Goal: Task Accomplishment & Management: Complete application form

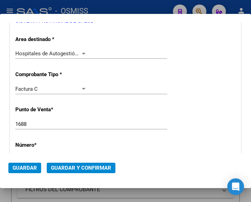
scroll to position [125, 0]
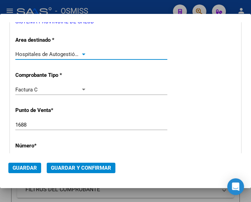
click at [83, 52] on div at bounding box center [83, 55] width 6 height 6
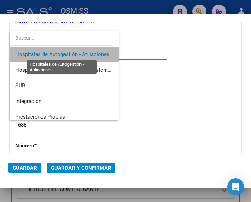
click at [83, 52] on span "Hospitales de Autogestión - Afiliaciones" at bounding box center [62, 54] width 94 height 6
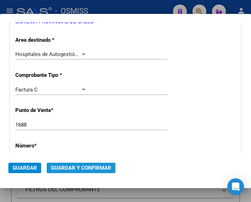
click at [77, 168] on span "Guardar y Confirmar" at bounding box center [81, 168] width 60 height 6
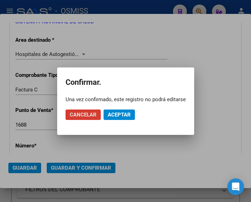
click at [122, 112] on span "Aceptar" at bounding box center [119, 115] width 23 height 6
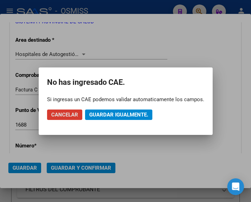
click at [122, 112] on span "Guardar igualmente." at bounding box center [118, 115] width 59 height 6
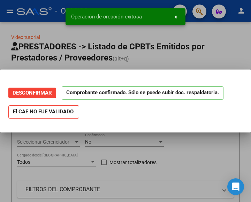
scroll to position [0, 0]
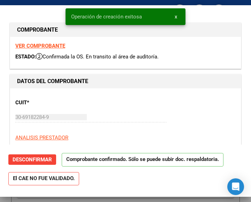
type input "2025-10-25"
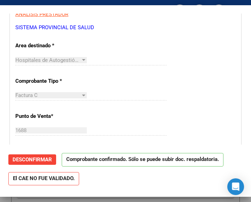
scroll to position [174, 0]
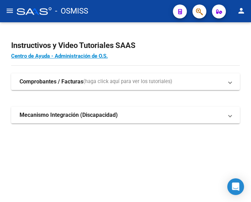
click at [13, 12] on mat-icon "menu" at bounding box center [10, 11] width 8 height 8
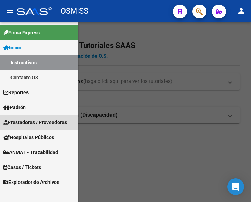
click at [35, 118] on link "Prestadores / Proveedores" at bounding box center [39, 122] width 78 height 15
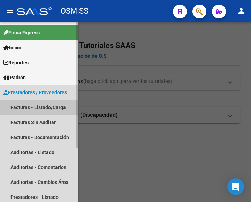
click at [36, 104] on link "Facturas - Listado/Carga" at bounding box center [39, 107] width 78 height 15
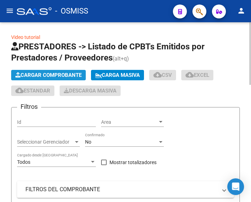
click at [58, 75] on span "Cargar Comprobante" at bounding box center [48, 75] width 66 height 6
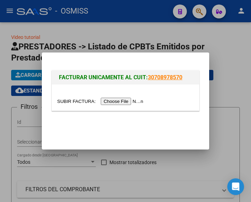
click at [119, 102] on input "file" at bounding box center [101, 101] width 88 height 7
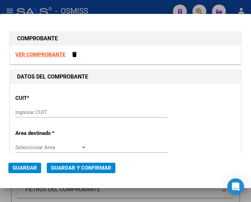
click at [27, 108] on div "Ingresar CUIT" at bounding box center [91, 112] width 152 height 10
click at [37, 111] on input "Ingresar CUIT" at bounding box center [50, 112] width 71 height 6
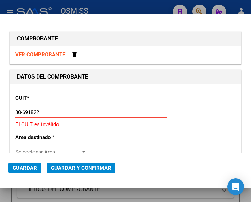
click at [41, 112] on input "30-691822" at bounding box center [50, 112] width 71 height 6
type input "30-69182284-9"
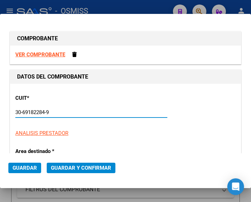
type input "1688"
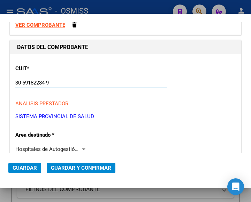
scroll to position [70, 0]
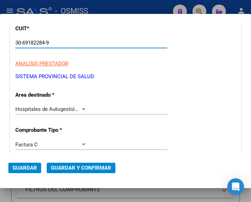
type input "30-69182284-9"
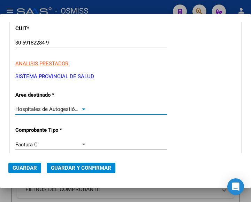
click at [80, 108] on div at bounding box center [83, 110] width 6 height 6
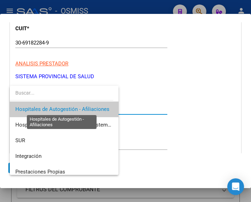
click at [79, 108] on span "Hospitales de Autogestión - Afiliaciones" at bounding box center [62, 109] width 94 height 6
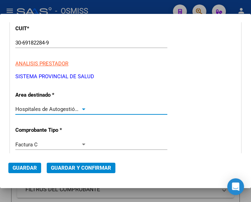
click at [80, 107] on div at bounding box center [83, 110] width 6 height 6
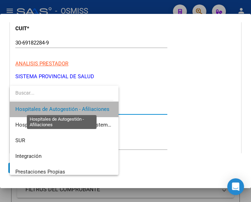
click at [79, 107] on span "Hospitales de Autogestión - Afiliaciones" at bounding box center [62, 109] width 94 height 6
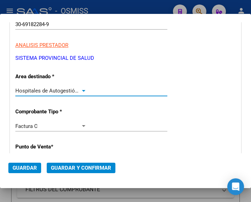
scroll to position [104, 0]
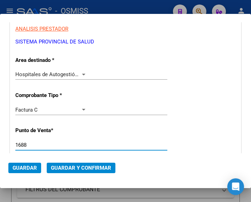
click at [33, 144] on input "1688" at bounding box center [50, 145] width 71 height 6
type input "1687"
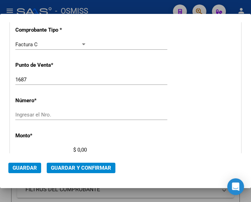
scroll to position [174, 0]
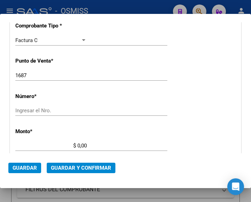
click at [39, 111] on input "Ingresar el Nro." at bounding box center [50, 111] width 71 height 6
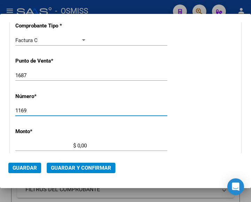
type input "1169"
click at [78, 145] on input "$ 0,00" at bounding box center [50, 146] width 71 height 6
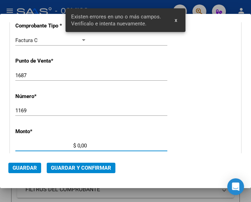
scroll to position [229, 0]
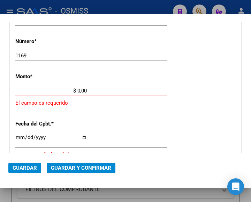
click at [77, 90] on input "$ 0,00" at bounding box center [50, 91] width 71 height 6
click at [78, 89] on input "$ 0,00" at bounding box center [50, 91] width 71 height 6
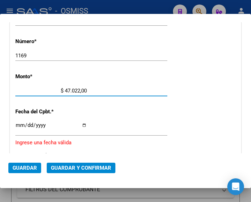
click at [84, 89] on input "$ 47.022,00" at bounding box center [50, 91] width 71 height 6
type input "$ 47.022,68"
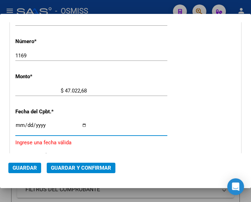
drag, startPoint x: 16, startPoint y: 123, endPoint x: 21, endPoint y: 125, distance: 5.0
click at [18, 123] on input "Ingresar la fecha" at bounding box center [50, 128] width 71 height 11
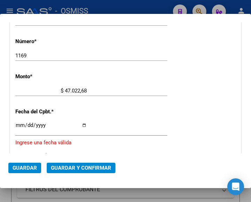
click at [21, 123] on input "Ingresar la fecha" at bounding box center [50, 128] width 71 height 11
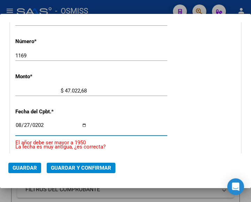
type input "2025-08-27"
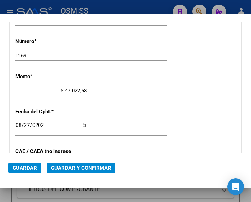
scroll to position [264, 0]
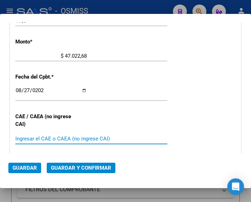
click at [40, 139] on input "Ingresar el CAE o CAEA (no ingrese CAI)" at bounding box center [50, 139] width 71 height 6
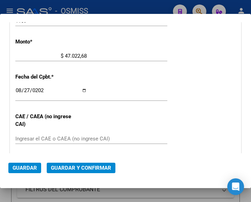
click at [109, 79] on div "CUIT * 30-69182284-9 Ingresar CUIT ANALISIS PRESTADOR SISTEMA PROVINCIAL DE SAL…" at bounding box center [125, 70] width 230 height 501
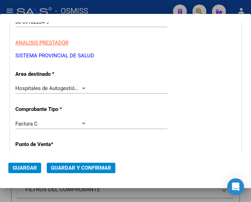
scroll to position [90, 0]
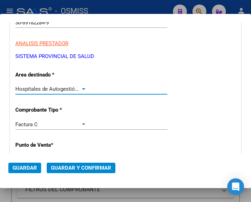
click at [81, 86] on div at bounding box center [83, 89] width 6 height 6
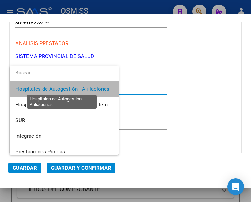
click at [81, 86] on span "Hospitales de Autogestión - Afiliaciones" at bounding box center [62, 89] width 94 height 6
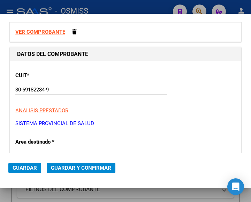
scroll to position [20, 0]
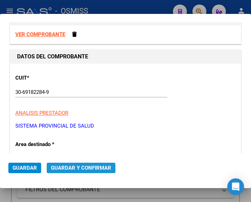
click at [77, 167] on span "Guardar y Confirmar" at bounding box center [81, 168] width 60 height 6
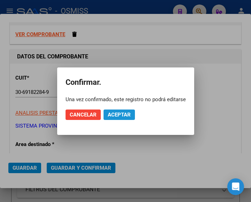
click at [117, 114] on span "Aceptar" at bounding box center [119, 115] width 23 height 6
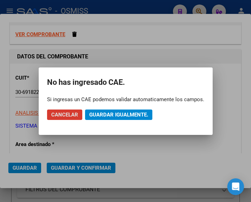
click at [118, 114] on span "Guardar igualmente." at bounding box center [118, 115] width 59 height 6
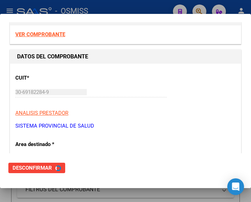
scroll to position [0, 0]
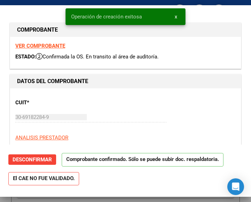
type input "2025-10-26"
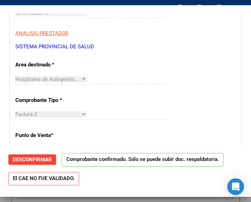
scroll to position [174, 0]
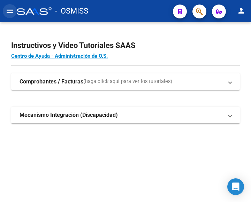
click at [10, 12] on mat-icon "menu" at bounding box center [10, 11] width 8 height 8
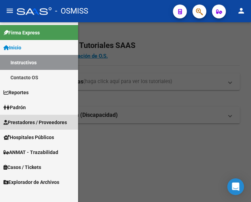
click at [32, 123] on span "Prestadores / Proveedores" at bounding box center [34, 123] width 63 height 8
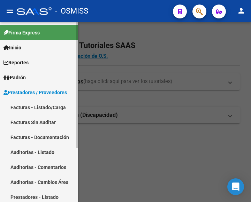
click at [38, 108] on link "Facturas - Listado/Carga" at bounding box center [39, 107] width 78 height 15
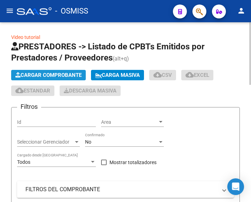
click at [64, 76] on span "Cargar Comprobante" at bounding box center [48, 75] width 66 height 6
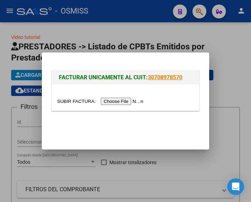
click at [128, 101] on input "file" at bounding box center [101, 101] width 88 height 7
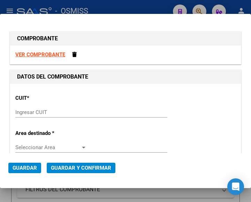
click at [30, 110] on input "Ingresar CUIT" at bounding box center [50, 112] width 71 height 6
click at [38, 113] on input "Ingresar CUIT" at bounding box center [50, 112] width 71 height 6
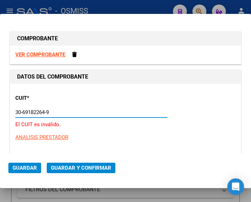
click at [57, 112] on input "30-69182264-9" at bounding box center [50, 112] width 71 height 6
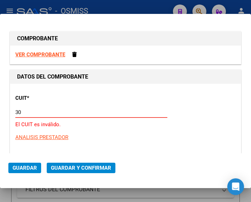
type input "3"
type input "30-69182284-9"
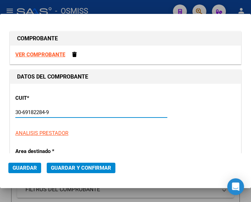
type input "1687"
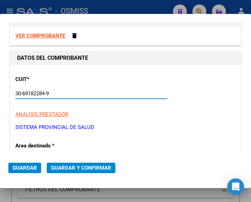
scroll to position [35, 0]
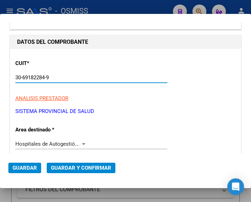
type input "30-69182284-9"
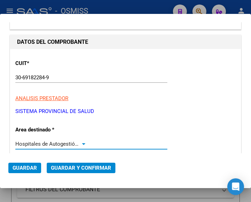
click at [83, 142] on div at bounding box center [83, 144] width 6 height 6
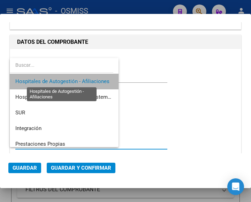
click at [81, 79] on span "Hospitales de Autogestión - Afiliaciones" at bounding box center [62, 81] width 94 height 6
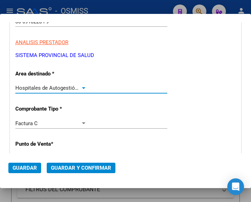
scroll to position [104, 0]
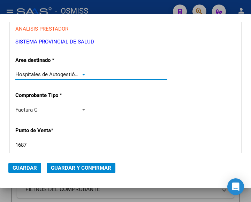
click at [84, 73] on div at bounding box center [83, 75] width 6 height 6
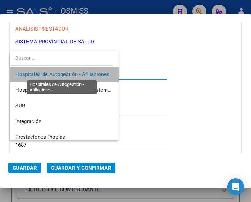
click at [83, 73] on span "Hospitales de Autogestión - Afiliaciones" at bounding box center [62, 74] width 94 height 6
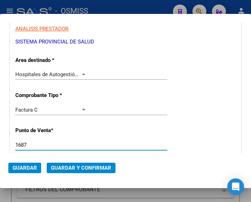
click at [34, 147] on input "1687" at bounding box center [50, 145] width 71 height 6
type input "1686"
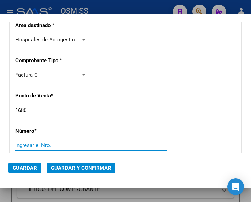
click at [40, 142] on input "Ingresar el Nro." at bounding box center [50, 145] width 71 height 6
type input "1732"
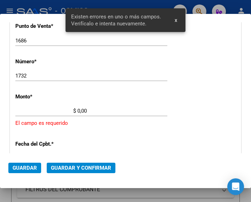
scroll to position [229, 0]
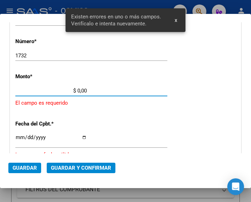
click at [78, 88] on input "$ 0,00" at bounding box center [50, 91] width 71 height 6
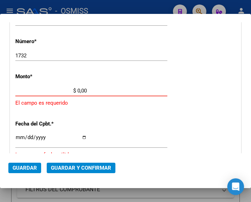
click at [78, 91] on input "$ 0,00" at bounding box center [50, 91] width 71 height 6
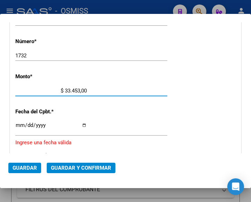
click at [86, 89] on div "$ 33.453,00 Ingresar el monto" at bounding box center [91, 91] width 152 height 10
click at [85, 89] on input "$ 33.453,00" at bounding box center [50, 91] width 71 height 6
type input "$ 33.453,73"
click at [16, 124] on input "Ingresar la fecha" at bounding box center [50, 128] width 71 height 11
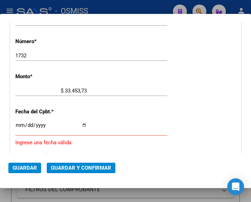
click at [19, 126] on input "Ingresar la fecha" at bounding box center [50, 128] width 71 height 11
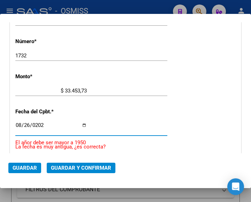
type input "2025-08-26"
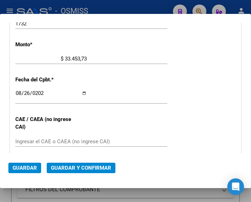
scroll to position [264, 0]
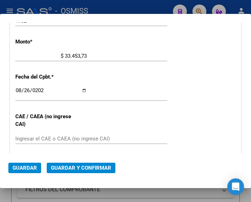
click at [139, 79] on div "CUIT * 30-69182284-9 Ingresar CUIT ANALISIS PRESTADOR SISTEMA PROVINCIAL DE SAL…" at bounding box center [125, 70] width 230 height 501
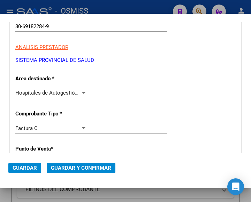
scroll to position [55, 0]
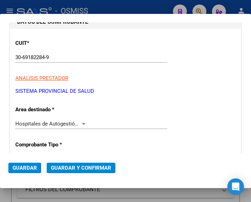
click at [81, 123] on div at bounding box center [83, 124] width 6 height 6
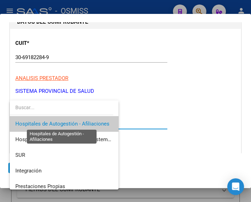
click at [81, 123] on span "Hospitales de Autogestión - Afiliaciones" at bounding box center [62, 124] width 94 height 6
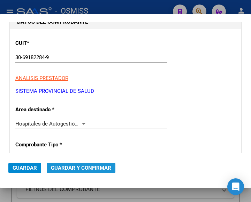
click at [76, 164] on button "Guardar y Confirmar" at bounding box center [81, 168] width 69 height 10
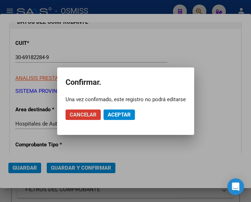
click at [121, 112] on span "Aceptar" at bounding box center [119, 115] width 23 height 6
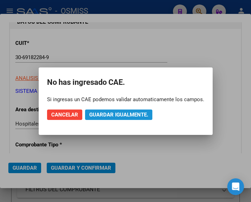
click at [118, 113] on span "Guardar igualmente." at bounding box center [118, 115] width 59 height 6
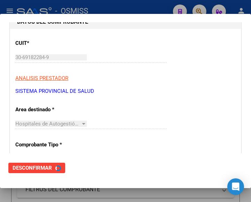
scroll to position [0, 0]
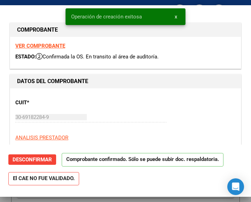
type input "2025-10-25"
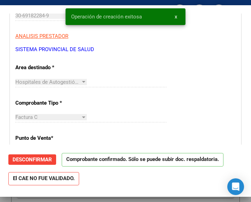
scroll to position [104, 0]
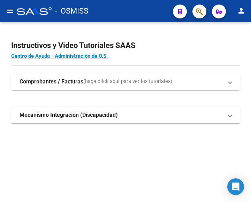
click at [10, 12] on mat-icon "menu" at bounding box center [10, 11] width 8 height 8
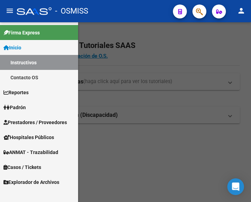
click at [33, 120] on span "Prestadores / Proveedores" at bounding box center [34, 123] width 63 height 8
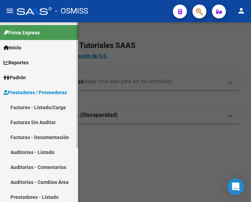
click at [41, 103] on link "Facturas - Listado/Carga" at bounding box center [39, 107] width 78 height 15
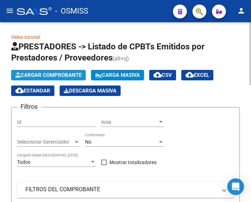
click at [55, 73] on span "Cargar Comprobante" at bounding box center [48, 75] width 66 height 6
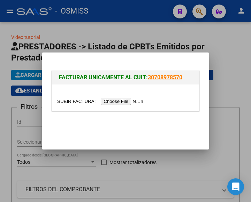
click at [127, 99] on input "file" at bounding box center [101, 101] width 88 height 7
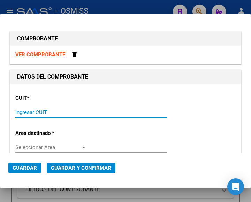
click at [56, 114] on input "Ingresar CUIT" at bounding box center [50, 112] width 71 height 6
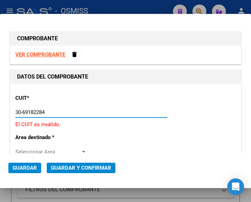
type input "30-69182284-9"
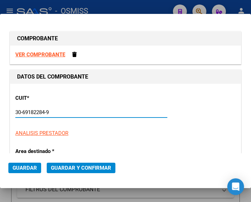
type input "1686"
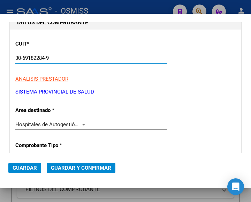
scroll to position [70, 0]
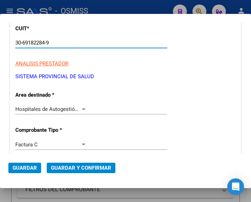
type input "30-69182284-9"
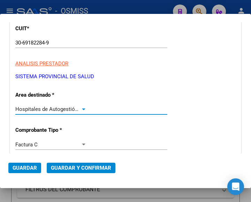
click at [80, 108] on div at bounding box center [83, 110] width 6 height 6
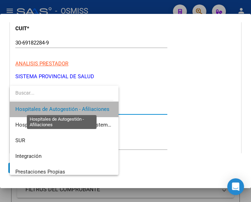
click at [80, 108] on span "Hospitales de Autogestión - Afiliaciones" at bounding box center [62, 109] width 94 height 6
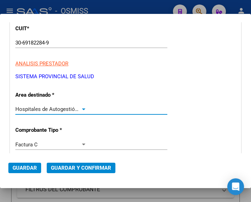
click at [80, 108] on div at bounding box center [83, 110] width 6 height 6
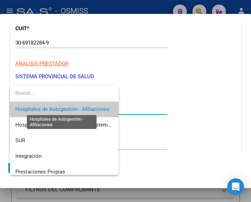
click at [80, 108] on span "Hospitales de Autogestión - Afiliaciones" at bounding box center [62, 109] width 94 height 6
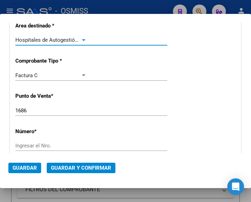
scroll to position [139, 0]
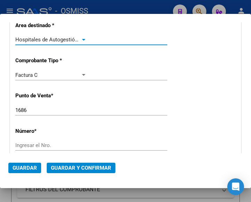
click at [29, 110] on input "1686" at bounding box center [50, 110] width 71 height 6
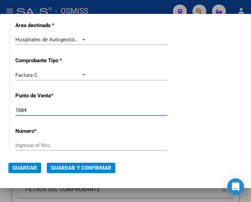
type input "1684"
click at [33, 144] on input "Ingresar el Nro." at bounding box center [50, 145] width 71 height 6
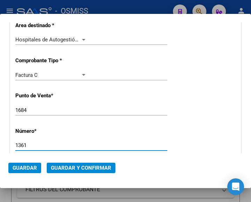
type input "1361"
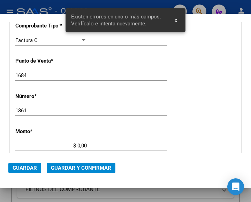
scroll to position [229, 0]
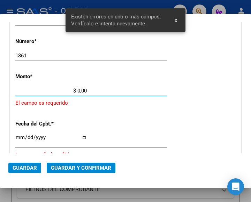
click at [78, 90] on input "$ 0,00" at bounding box center [50, 91] width 71 height 6
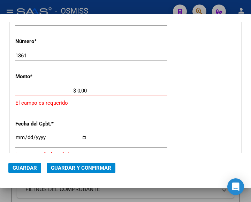
click at [77, 90] on input "$ 0,00" at bounding box center [50, 91] width 71 height 6
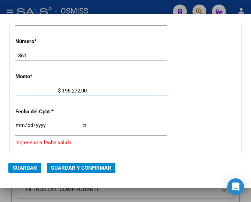
click at [84, 90] on input "$ 196.272,00" at bounding box center [50, 91] width 71 height 6
type input "$ 196.272,56"
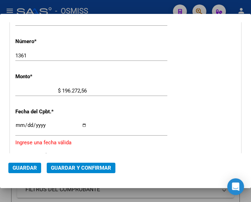
click at [19, 123] on input "Ingresar la fecha" at bounding box center [50, 128] width 71 height 11
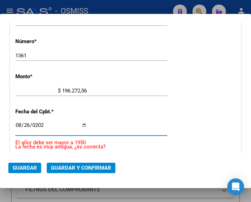
type input "2025-08-26"
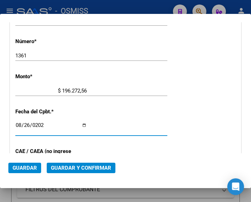
click at [78, 138] on div "2025-08-26 Ingresar la fecha" at bounding box center [91, 131] width 152 height 21
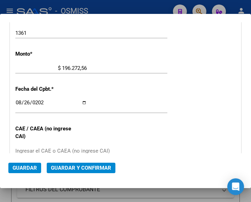
scroll to position [264, 0]
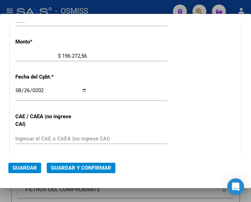
click at [141, 74] on div "CUIT * 30-69182284-9 Ingresar CUIT ANALISIS PRESTADOR SISTEMA PROVINCIAL DE SAL…" at bounding box center [125, 70] width 230 height 501
click at [130, 53] on div "$ 196.272,56 Ingresar el monto" at bounding box center [91, 56] width 152 height 10
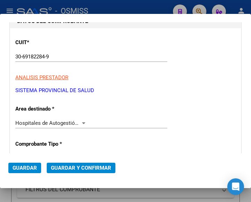
scroll to position [55, 0]
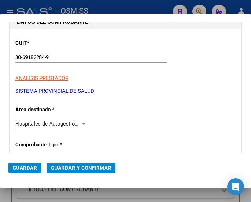
click at [82, 123] on div at bounding box center [83, 124] width 3 height 2
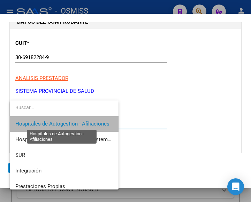
click at [82, 123] on span "Hospitales de Autogestión - Afiliaciones" at bounding box center [62, 124] width 94 height 6
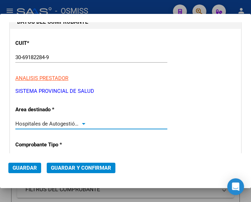
click at [77, 169] on span "Guardar y Confirmar" at bounding box center [81, 168] width 60 height 6
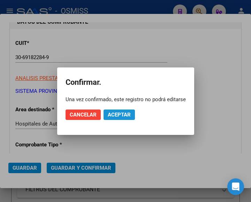
click at [121, 115] on span "Aceptar" at bounding box center [119, 115] width 23 height 6
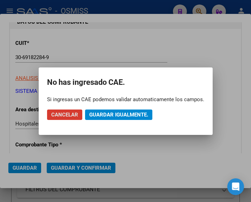
click at [121, 115] on span "Guardar igualmente." at bounding box center [118, 115] width 59 height 6
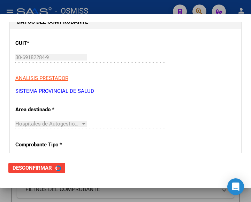
scroll to position [0, 0]
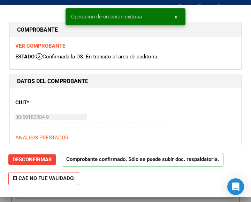
type input "2025-10-25"
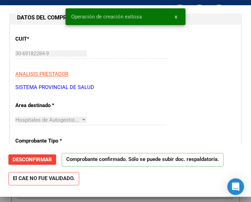
scroll to position [70, 0]
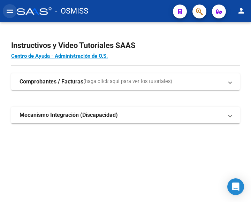
click at [11, 9] on mat-icon "menu" at bounding box center [10, 11] width 8 height 8
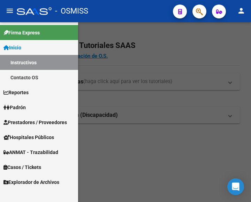
click at [32, 123] on span "Prestadores / Proveedores" at bounding box center [34, 123] width 63 height 8
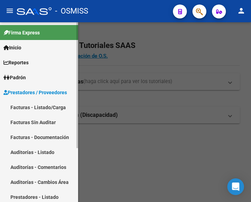
click at [44, 106] on link "Facturas - Listado/Carga" at bounding box center [39, 107] width 78 height 15
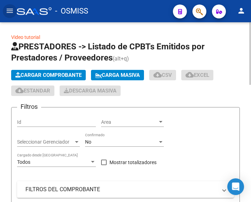
click at [58, 72] on span "Cargar Comprobante" at bounding box center [48, 75] width 66 height 6
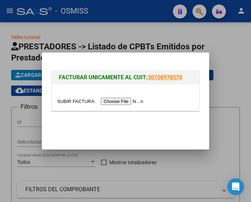
click at [120, 101] on input "file" at bounding box center [101, 101] width 88 height 7
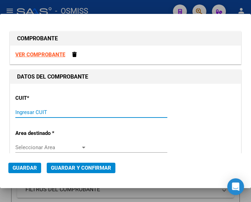
click at [51, 114] on input "Ingresar CUIT" at bounding box center [50, 112] width 71 height 6
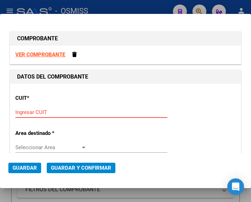
click at [31, 110] on input "Ingresar CUIT" at bounding box center [50, 112] width 71 height 6
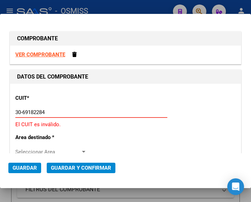
type input "30-69182284-9"
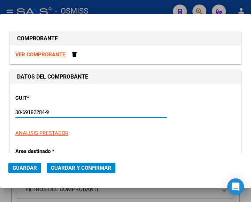
type input "1684"
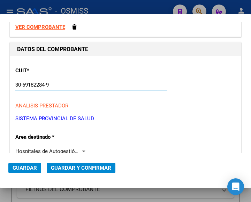
scroll to position [70, 0]
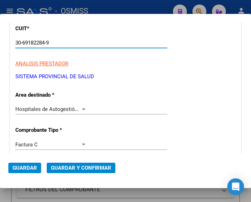
type input "30-69182284-9"
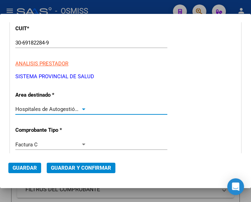
click at [80, 106] on div "Hospitales de Autogestión - Afiliaciones" at bounding box center [50, 109] width 71 height 6
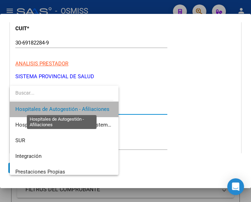
click at [80, 106] on span "Hospitales de Autogestión - Afiliaciones" at bounding box center [62, 109] width 94 height 6
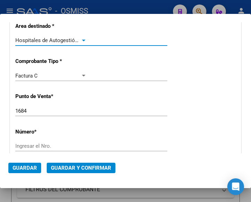
scroll to position [139, 0]
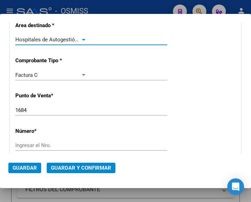
click at [38, 108] on input "1684" at bounding box center [50, 110] width 71 height 6
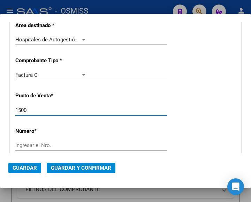
type input "1500"
click at [36, 145] on input "Ingresar el Nro." at bounding box center [50, 145] width 71 height 6
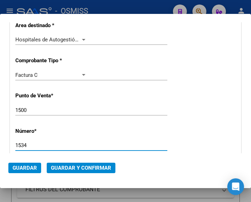
scroll to position [174, 0]
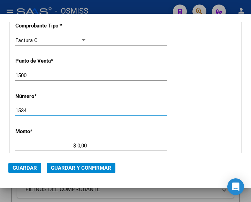
type input "1534"
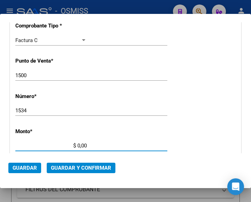
click at [78, 145] on input "$ 0,00" at bounding box center [50, 146] width 71 height 6
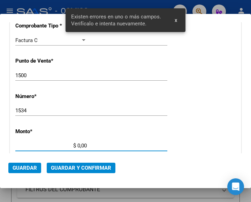
scroll to position [229, 0]
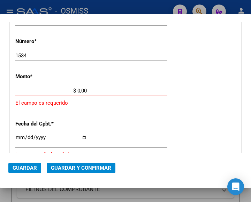
click at [78, 89] on input "$ 0,00" at bounding box center [50, 91] width 71 height 6
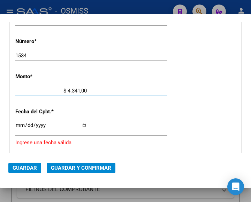
click at [81, 89] on input "$ 4.341,00" at bounding box center [50, 91] width 71 height 6
type input "$ 4.341,70"
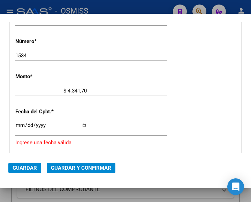
click at [109, 70] on div "CUIT * 30-69182284-9 Ingresar CUIT ANALISIS PRESTADOR SISTEMA PROVINCIAL DE SAL…" at bounding box center [125, 108] width 230 height 506
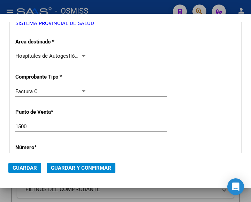
scroll to position [125, 0]
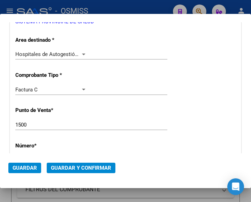
click at [84, 53] on div at bounding box center [83, 55] width 6 height 6
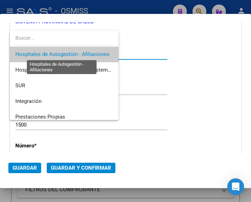
click at [84, 53] on span "Hospitales de Autogestión - Afiliaciones" at bounding box center [62, 54] width 94 height 6
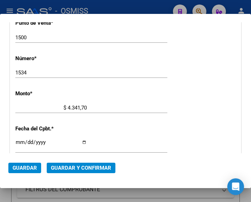
scroll to position [229, 0]
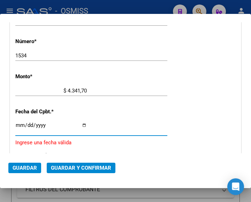
click at [17, 125] on input "Ingresar la fecha" at bounding box center [50, 128] width 71 height 11
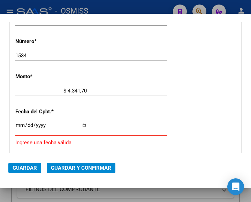
click at [17, 124] on input "Ingresar la fecha" at bounding box center [50, 128] width 71 height 11
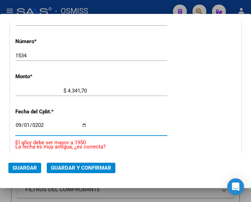
type input "2025-09-01"
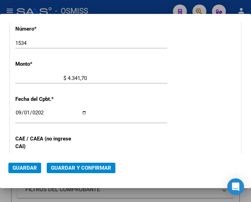
scroll to position [264, 0]
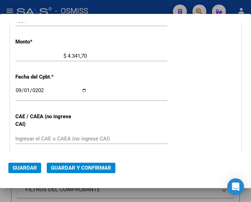
click at [73, 165] on span "Guardar y Confirmar" at bounding box center [81, 168] width 60 height 6
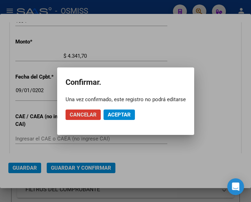
click at [119, 113] on span "Aceptar" at bounding box center [119, 115] width 23 height 6
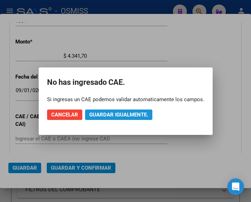
click at [119, 113] on span "Guardar igualmente." at bounding box center [118, 115] width 59 height 6
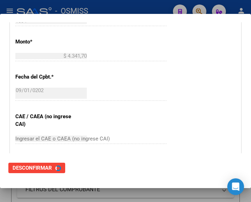
scroll to position [0, 0]
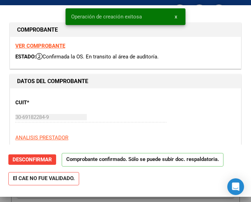
type input "2025-10-31"
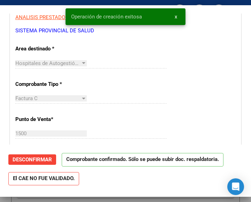
scroll to position [104, 0]
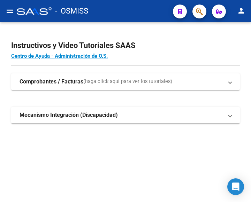
click at [10, 8] on mat-icon "menu" at bounding box center [10, 11] width 8 height 8
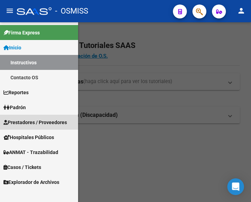
click at [30, 120] on span "Prestadores / Proveedores" at bounding box center [34, 123] width 63 height 8
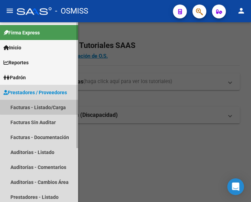
click at [40, 107] on link "Facturas - Listado/Carga" at bounding box center [39, 107] width 78 height 15
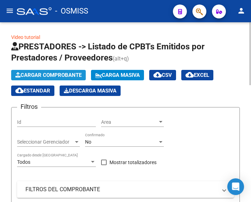
click at [60, 73] on span "Cargar Comprobante" at bounding box center [48, 75] width 66 height 6
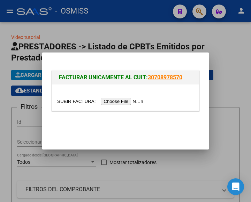
click at [120, 103] on input "file" at bounding box center [101, 101] width 88 height 7
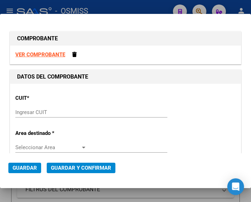
click at [35, 113] on input "Ingresar CUIT" at bounding box center [50, 112] width 71 height 6
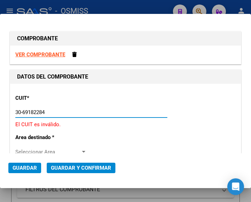
type input "30-69182284-9"
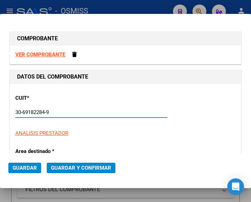
type input "1500"
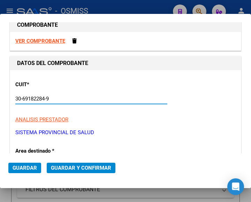
scroll to position [35, 0]
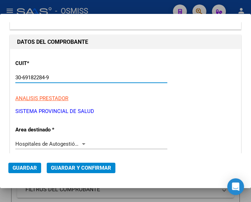
type input "30-69182284-9"
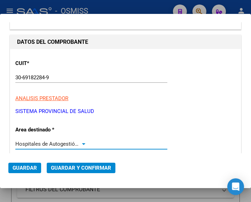
click at [82, 143] on div at bounding box center [83, 144] width 3 height 2
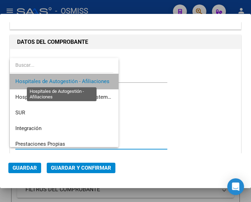
click at [72, 81] on span "Hospitales de Autogestión - Afiliaciones" at bounding box center [62, 81] width 94 height 6
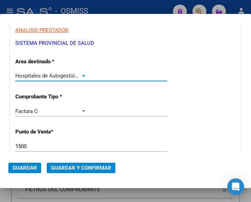
scroll to position [104, 0]
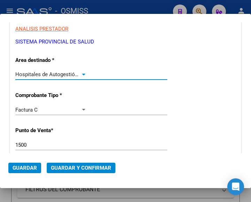
click at [27, 143] on input "1500" at bounding box center [50, 145] width 71 height 6
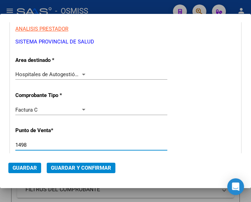
scroll to position [139, 0]
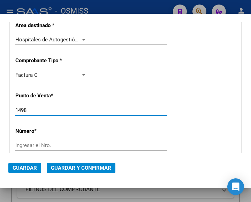
type input "1498"
click at [31, 145] on input "Ingresar el Nro." at bounding box center [50, 145] width 71 height 6
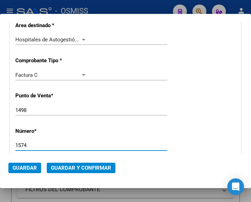
type input "1574"
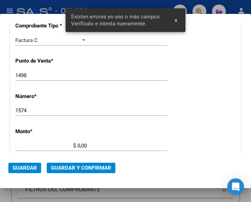
scroll to position [229, 0]
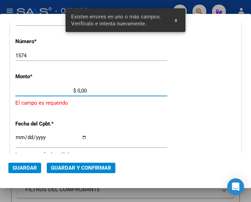
click at [78, 90] on input "$ 0,00" at bounding box center [50, 91] width 71 height 6
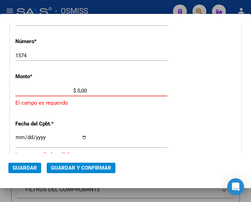
click at [77, 90] on input "$ 0,00" at bounding box center [50, 91] width 71 height 6
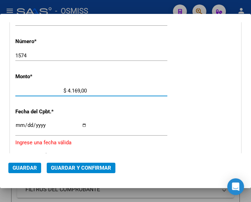
click at [85, 89] on input "$ 4.169,00" at bounding box center [50, 91] width 71 height 6
type input "$ 4.169,92"
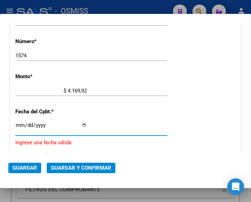
click at [18, 124] on input "Ingresar la fecha" at bounding box center [50, 128] width 71 height 11
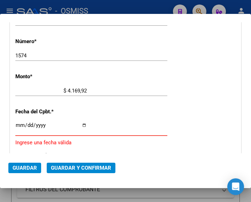
click at [20, 123] on input "Ingresar la fecha" at bounding box center [50, 128] width 71 height 11
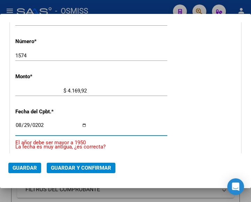
type input "2025-08-29"
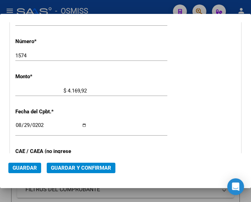
click at [141, 125] on div "2025-08-29 Ingresar la fecha" at bounding box center [91, 128] width 152 height 15
click at [96, 97] on div "$ 4.169,92 Ingresar el monto" at bounding box center [91, 94] width 152 height 17
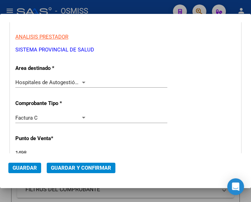
scroll to position [90, 0]
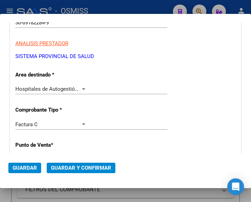
click at [81, 86] on div at bounding box center [83, 89] width 6 height 6
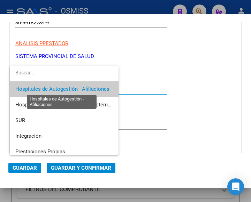
click at [81, 86] on span "Hospitales de Autogestión - Afiliaciones" at bounding box center [62, 89] width 94 height 6
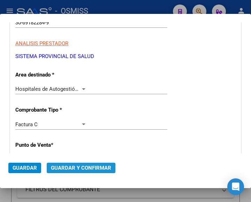
click at [77, 169] on span "Guardar y Confirmar" at bounding box center [81, 168] width 60 height 6
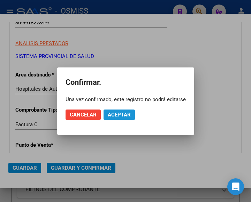
click at [115, 113] on span "Aceptar" at bounding box center [119, 115] width 23 height 6
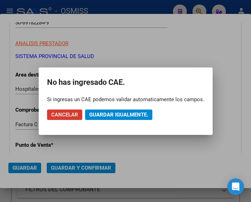
click at [115, 113] on span "Guardar igualmente." at bounding box center [118, 115] width 59 height 6
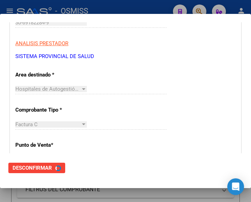
scroll to position [0, 0]
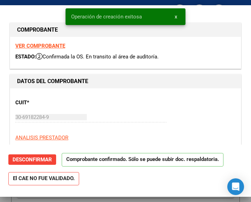
type input "2025-10-28"
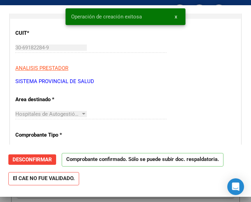
scroll to position [104, 0]
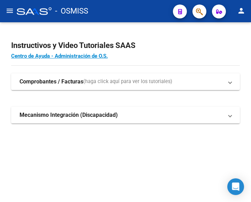
click at [8, 8] on mat-icon "menu" at bounding box center [10, 11] width 8 height 8
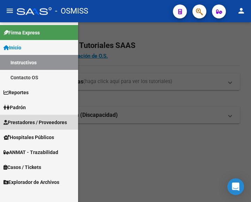
click at [28, 119] on span "Prestadores / Proveedores" at bounding box center [34, 123] width 63 height 8
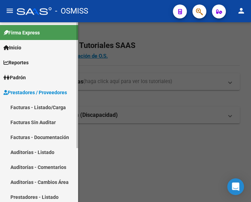
click at [38, 104] on link "Facturas - Listado/Carga" at bounding box center [39, 107] width 78 height 15
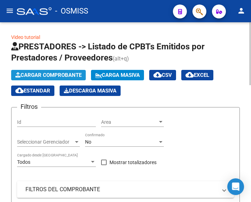
click at [64, 71] on button "Cargar Comprobante" at bounding box center [48, 75] width 75 height 10
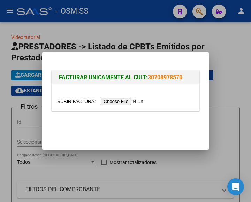
click at [123, 101] on input "file" at bounding box center [101, 101] width 88 height 7
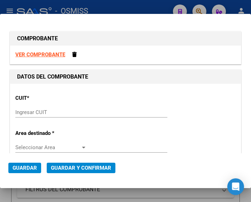
click at [34, 111] on input "Ingresar CUIT" at bounding box center [50, 112] width 71 height 6
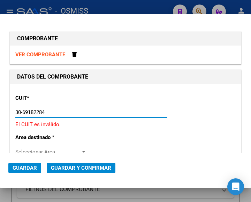
type input "30-69182284-9"
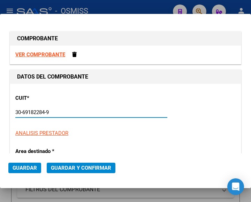
type input "1498"
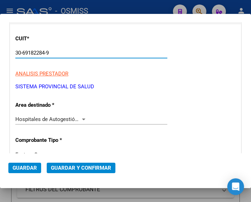
scroll to position [70, 0]
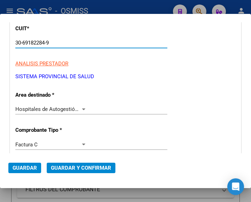
type input "30-69182284-9"
click at [83, 108] on div at bounding box center [83, 110] width 6 height 6
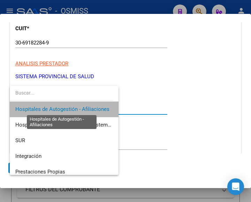
click at [83, 108] on span "Hospitales de Autogestión - Afiliaciones" at bounding box center [62, 109] width 94 height 6
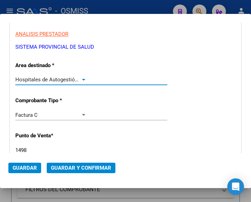
scroll to position [139, 0]
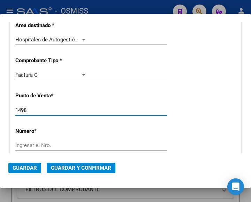
click at [30, 111] on input "1498" at bounding box center [50, 110] width 71 height 6
type input "1322"
click at [24, 144] on input "Ingresar el Nro." at bounding box center [50, 145] width 71 height 6
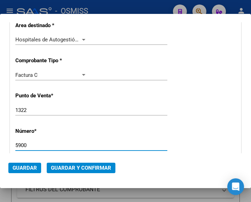
type input "5900"
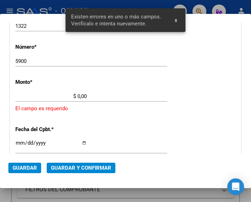
scroll to position [229, 0]
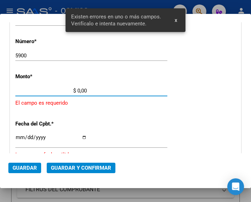
click at [77, 90] on input "$ 0,00" at bounding box center [50, 91] width 71 height 6
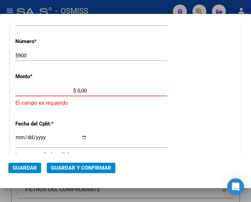
click at [77, 90] on input "$ 0,00" at bounding box center [50, 91] width 71 height 6
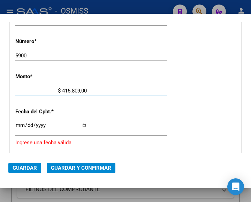
click at [84, 91] on input "$ 415.809,00" at bounding box center [50, 91] width 71 height 6
type input "$ 415.809,48"
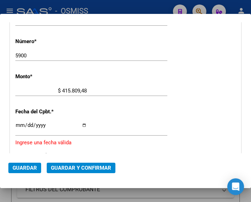
click at [19, 124] on input "Ingresar la fecha" at bounding box center [50, 128] width 71 height 11
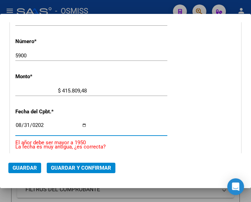
type input "2025-08-31"
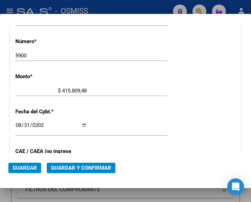
click at [135, 57] on div "5900 Ingresar el Nro." at bounding box center [91, 55] width 152 height 10
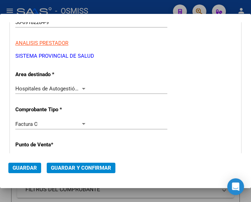
scroll to position [90, 0]
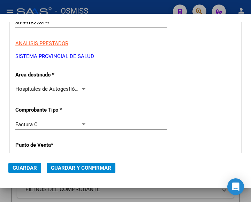
click at [82, 88] on div at bounding box center [83, 89] width 3 height 2
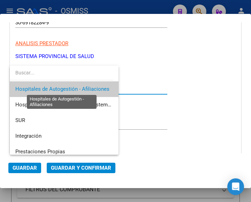
click at [81, 88] on span "Hospitales de Autogestión - Afiliaciones" at bounding box center [62, 89] width 94 height 6
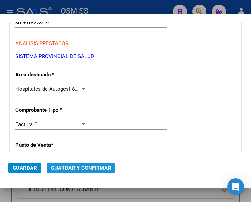
click at [80, 165] on span "Guardar y Confirmar" at bounding box center [81, 168] width 60 height 6
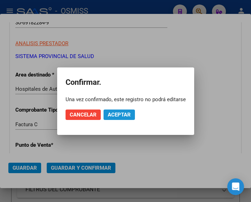
click at [118, 110] on button "Aceptar" at bounding box center [118, 115] width 31 height 10
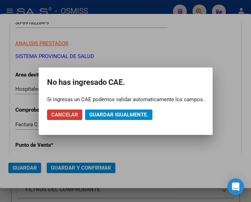
click at [118, 116] on span "Guardar igualmente." at bounding box center [118, 115] width 59 height 6
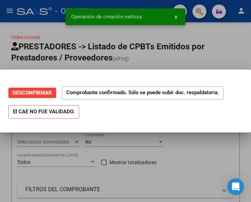
scroll to position [0, 0]
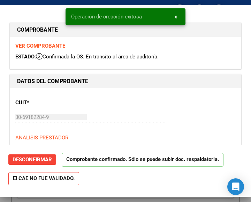
type input "2025-10-30"
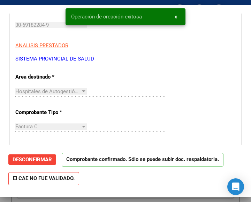
scroll to position [104, 0]
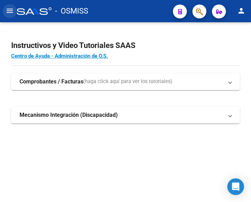
click at [12, 11] on mat-icon "menu" at bounding box center [10, 11] width 8 height 8
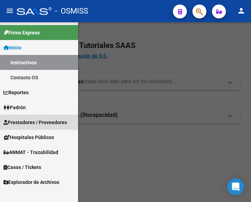
click at [35, 122] on span "Prestadores / Proveedores" at bounding box center [34, 123] width 63 height 8
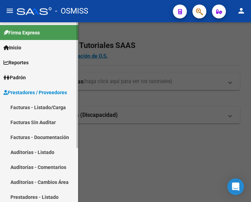
click at [40, 105] on link "Facturas - Listado/Carga" at bounding box center [39, 107] width 78 height 15
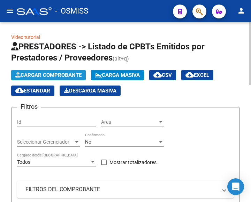
click at [65, 75] on span "Cargar Comprobante" at bounding box center [48, 75] width 66 height 6
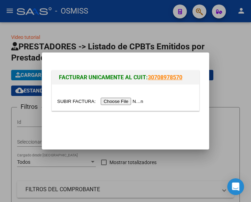
click at [125, 102] on input "file" at bounding box center [101, 101] width 88 height 7
type input "C:\fakepath\FC. 0020-4613.pdf"
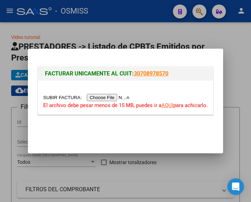
click at [116, 97] on input "file" at bounding box center [87, 97] width 88 height 7
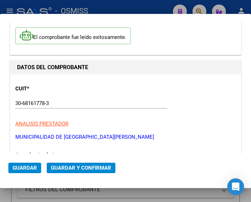
scroll to position [70, 0]
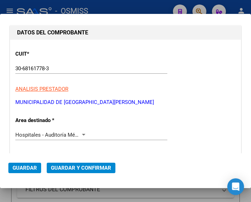
click at [81, 133] on div at bounding box center [83, 135] width 6 height 6
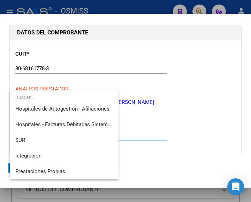
scroll to position [0, 0]
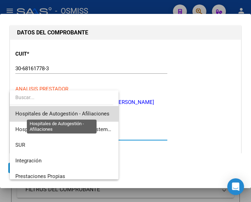
click at [79, 114] on span "Hospitales de Autogestión - Afiliaciones" at bounding box center [62, 114] width 94 height 6
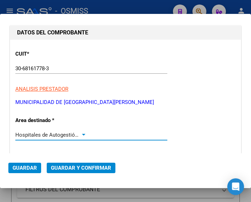
click at [82, 134] on div at bounding box center [83, 135] width 3 height 2
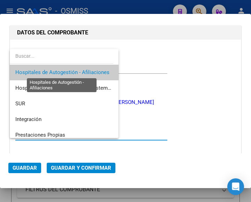
click at [87, 72] on span "Hospitales de Autogestión - Afiliaciones" at bounding box center [62, 72] width 94 height 6
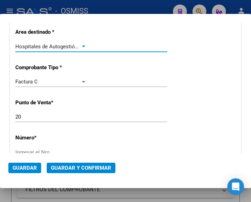
scroll to position [174, 0]
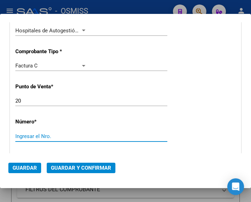
click at [48, 139] on input "Ingresar el Nro." at bounding box center [50, 136] width 71 height 6
type input "4613"
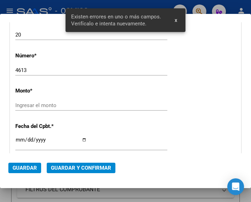
scroll to position [254, 0]
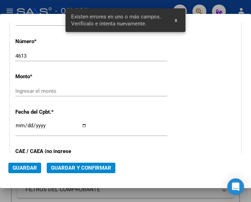
click at [44, 88] on input "Ingresar el monto" at bounding box center [50, 91] width 71 height 6
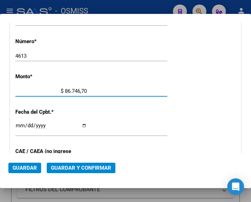
type input "$ 867.467,03"
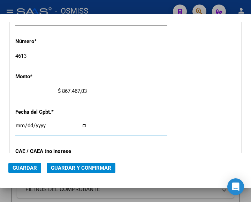
click at [19, 123] on input "Ingresar la fecha" at bounding box center [50, 128] width 71 height 11
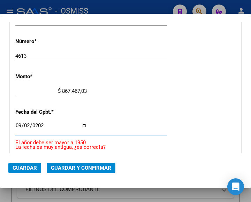
type input "[DATE]"
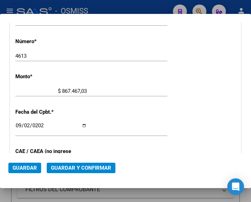
scroll to position [324, 0]
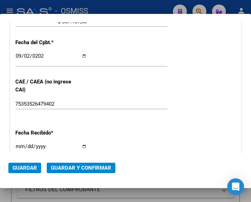
click at [156, 60] on div "[DATE] Ingresar la fecha" at bounding box center [91, 59] width 152 height 15
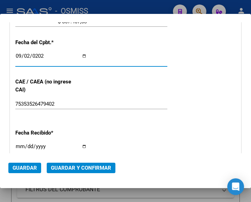
scroll to position [289, 0]
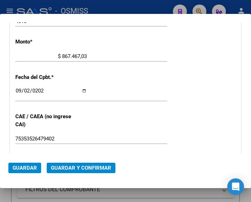
click at [140, 92] on div "[DATE] Ingresar la fecha" at bounding box center [91, 93] width 152 height 15
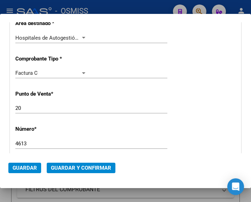
scroll to position [115, 0]
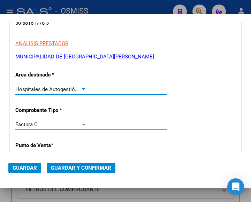
click at [82, 86] on div "Hospitales de Autogestión - Afiliaciones" at bounding box center [50, 89] width 71 height 6
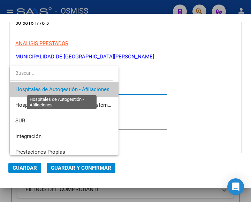
click at [82, 86] on span "Hospitales de Autogestión - Afiliaciones" at bounding box center [62, 89] width 94 height 6
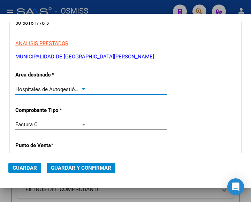
click at [83, 168] on span "Guardar y Confirmar" at bounding box center [81, 168] width 60 height 6
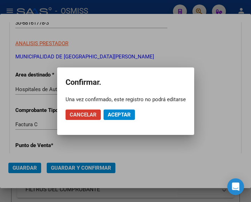
click at [112, 114] on span "Aceptar" at bounding box center [119, 115] width 23 height 6
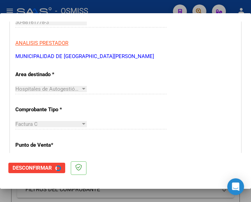
scroll to position [0, 0]
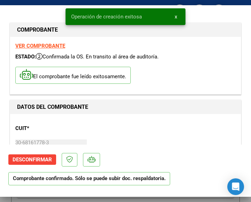
type input "2025-11-01"
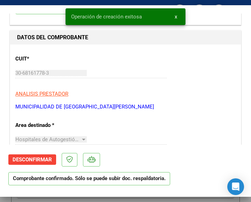
scroll to position [104, 0]
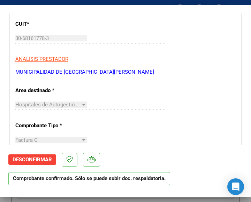
click at [158, 70] on p "MUNICIPALIDAD DE SAN MIGUEL" at bounding box center [125, 72] width 220 height 8
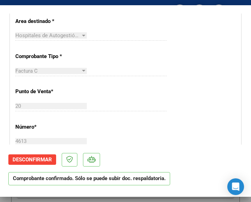
scroll to position [174, 0]
click at [164, 46] on div "CUIT * 30-68161778-3 Ingresar CUIT ANALISIS PRESTADOR MUNICIPALIDAD DE SAN MIGU…" at bounding box center [125, 190] width 230 height 501
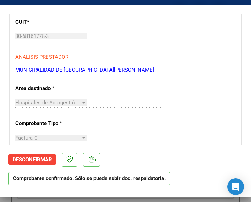
scroll to position [104, 0]
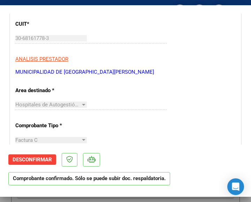
click at [156, 68] on div "CUIT * 30-68161778-3 Ingresar CUIT ANALISIS PRESTADOR MUNICIPALIDAD DE SAN MIGU…" at bounding box center [125, 45] width 220 height 61
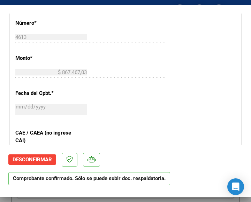
scroll to position [279, 0]
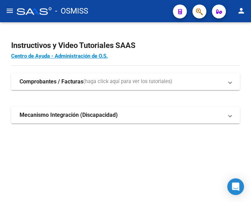
click at [9, 11] on mat-icon "menu" at bounding box center [10, 11] width 8 height 8
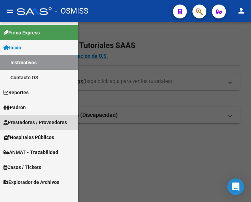
click at [23, 122] on span "Prestadores / Proveedores" at bounding box center [34, 123] width 63 height 8
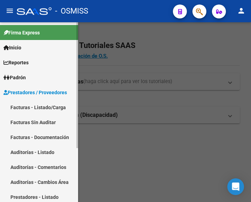
click at [41, 108] on link "Facturas - Listado/Carga" at bounding box center [39, 107] width 78 height 15
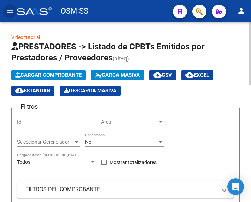
click at [68, 76] on span "Cargar Comprobante" at bounding box center [48, 75] width 66 height 6
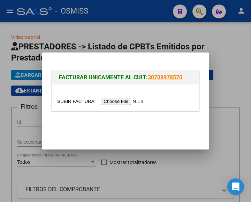
click at [135, 102] on input "file" at bounding box center [101, 101] width 88 height 7
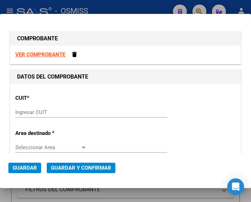
click at [33, 111] on input "Ingresar CUIT" at bounding box center [50, 112] width 71 height 6
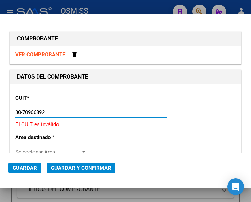
type input "30-70966892-3"
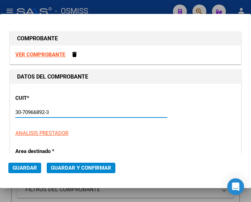
type input "5"
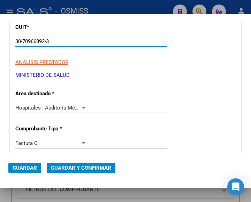
scroll to position [104, 0]
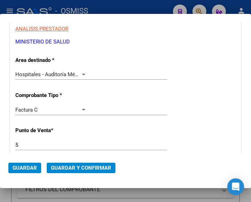
type input "30-70966892-3"
click at [82, 74] on div at bounding box center [83, 75] width 3 height 2
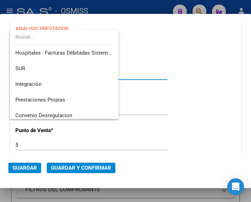
scroll to position [0, 0]
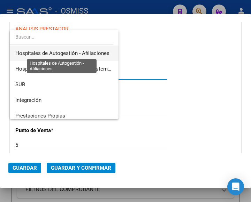
click at [99, 52] on span "Hospitales de Autogestión - Afiliaciones" at bounding box center [62, 53] width 94 height 6
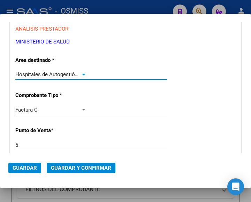
click at [82, 72] on div at bounding box center [83, 75] width 6 height 6
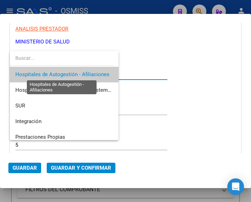
click at [82, 72] on span "Hospitales de Autogestión - Afiliaciones" at bounding box center [62, 74] width 94 height 6
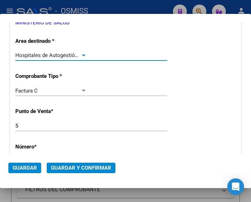
scroll to position [139, 0]
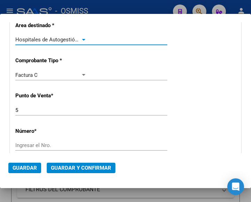
click at [132, 65] on div "CUIT * 30-70966892-3 Ingresar CUIT ANALISIS PRESTADOR MINISTERIO DE SALUD ARCA …" at bounding box center [125, 195] width 230 height 501
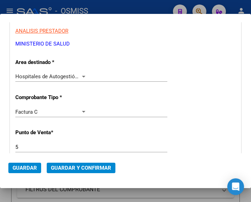
scroll to position [104, 0]
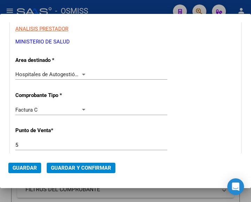
click at [83, 71] on div "Hospitales de Autogestión - Afiliaciones Seleccionar Area" at bounding box center [91, 74] width 152 height 10
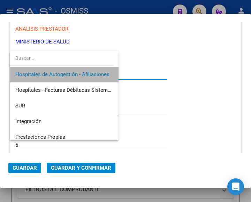
click at [83, 71] on span "Hospitales de Autogestión - Afiliaciones" at bounding box center [63, 75] width 97 height 16
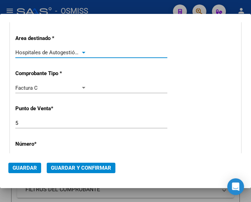
scroll to position [209, 0]
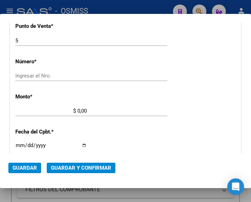
click at [43, 79] on input "Ingresar el Nro." at bounding box center [50, 76] width 71 height 6
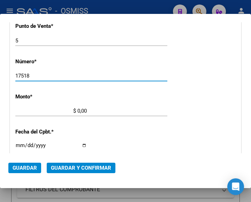
type input "17518"
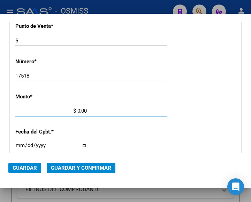
click at [78, 110] on input "$ 0,00" at bounding box center [50, 111] width 71 height 6
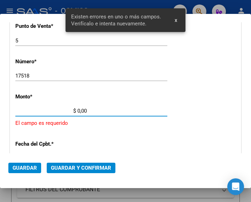
scroll to position [229, 0]
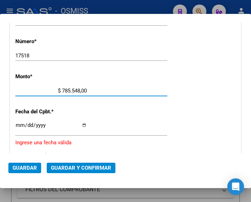
click at [85, 88] on input "$ 785.548,00" at bounding box center [50, 91] width 71 height 6
type input "$ 785.548,19"
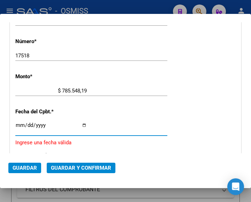
click at [20, 123] on input "Ingresar la fecha" at bounding box center [50, 128] width 71 height 11
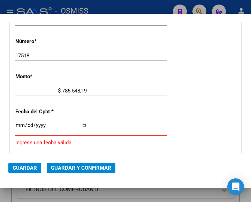
click at [20, 124] on input "Ingresar la fecha" at bounding box center [50, 128] width 71 height 11
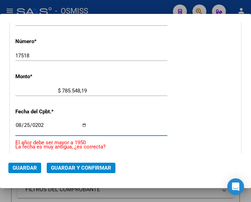
type input "2025-08-25"
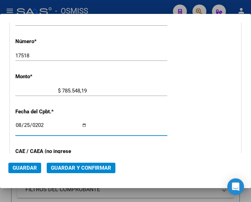
scroll to position [264, 0]
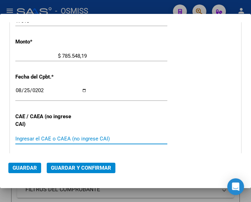
click at [31, 138] on input "Ingresar el CAE o CAEA (no ingrese CAI)" at bounding box center [50, 139] width 71 height 6
type input "75343494028182"
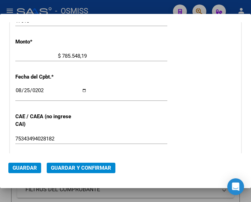
click at [171, 94] on div "CUIT * 30-70966892-3 Ingresar CUIT ANALISIS PRESTADOR MINISTERIO DE SALUD ARCA …" at bounding box center [125, 70] width 230 height 501
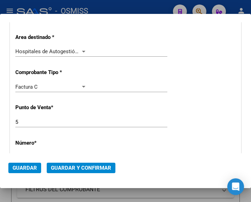
scroll to position [125, 0]
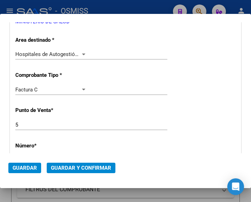
click at [82, 52] on div at bounding box center [83, 55] width 6 height 6
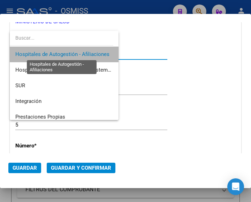
click at [82, 52] on span "Hospitales de Autogestión - Afiliaciones" at bounding box center [62, 54] width 94 height 6
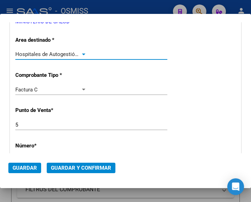
click at [80, 169] on span "Guardar y Confirmar" at bounding box center [81, 168] width 60 height 6
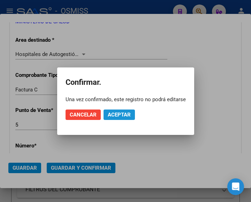
click at [117, 114] on span "Aceptar" at bounding box center [119, 115] width 23 height 6
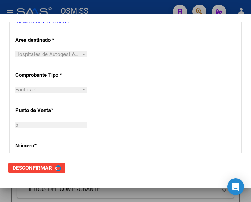
scroll to position [0, 0]
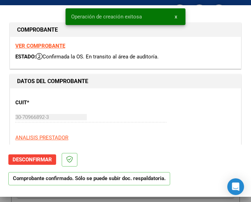
type input "2025-09-24"
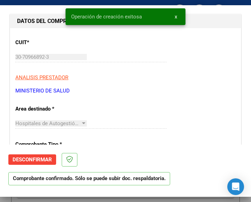
scroll to position [70, 0]
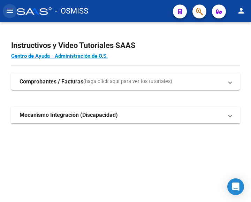
click at [10, 12] on mat-icon "menu" at bounding box center [10, 11] width 8 height 8
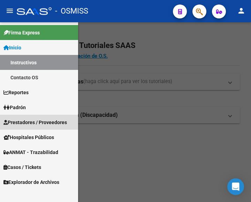
click at [36, 120] on span "Prestadores / Proveedores" at bounding box center [34, 123] width 63 height 8
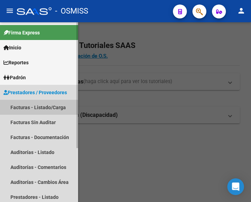
click at [40, 106] on link "Facturas - Listado/Carga" at bounding box center [39, 107] width 78 height 15
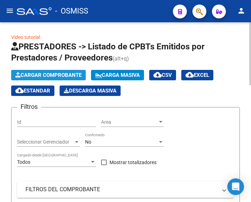
click at [62, 75] on span "Cargar Comprobante" at bounding box center [48, 75] width 66 height 6
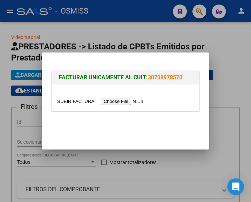
click at [124, 102] on input "file" at bounding box center [101, 101] width 88 height 7
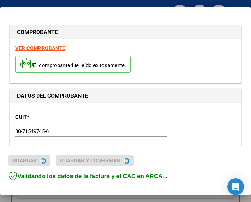
type input "[DATE]"
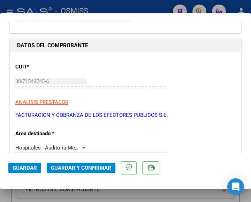
scroll to position [104, 0]
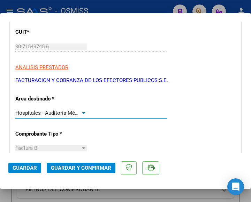
click at [82, 113] on div at bounding box center [83, 113] width 3 height 2
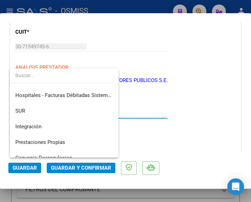
scroll to position [0, 0]
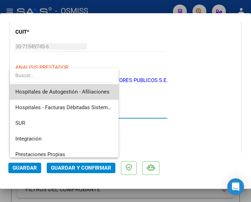
click at [94, 88] on span "Hospitales de Autogestión - Afiliaciones" at bounding box center [63, 92] width 97 height 16
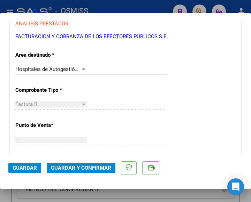
scroll to position [139, 0]
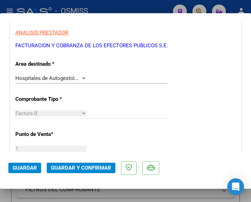
click at [82, 78] on div at bounding box center [83, 79] width 3 height 2
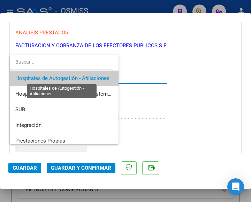
click at [80, 77] on span "Hospitales de Autogestión - Afiliaciones" at bounding box center [62, 78] width 94 height 6
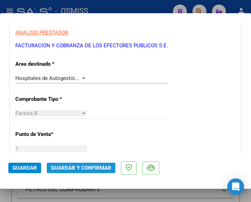
drag, startPoint x: 70, startPoint y: 170, endPoint x: 74, endPoint y: 170, distance: 3.8
click at [74, 170] on span "Guardar y Confirmar" at bounding box center [81, 168] width 60 height 6
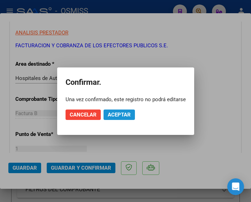
click at [120, 113] on span "Aceptar" at bounding box center [119, 115] width 23 height 6
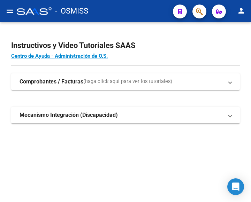
click at [8, 10] on mat-icon "menu" at bounding box center [10, 11] width 8 height 8
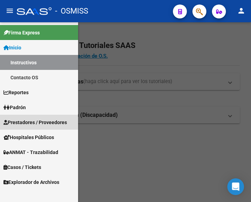
click at [32, 120] on span "Prestadores / Proveedores" at bounding box center [34, 123] width 63 height 8
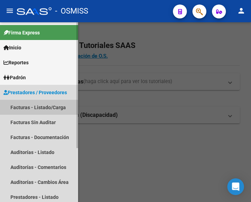
click at [34, 105] on link "Facturas - Listado/Carga" at bounding box center [39, 107] width 78 height 15
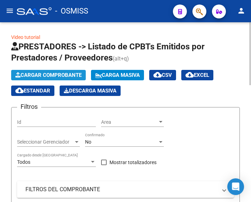
click at [59, 72] on span "Cargar Comprobante" at bounding box center [48, 75] width 66 height 6
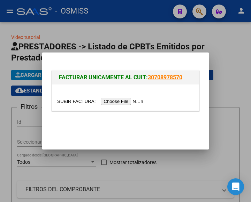
click at [132, 103] on input "file" at bounding box center [101, 101] width 88 height 7
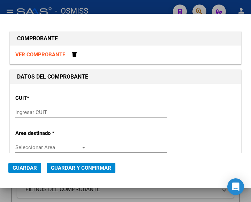
click at [30, 114] on input "Ingresar CUIT" at bounding box center [50, 112] width 71 height 6
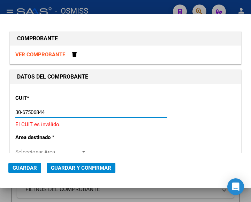
type input "30-67506844-1"
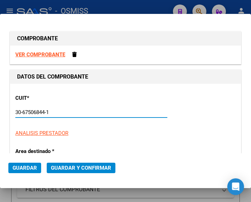
type input "113"
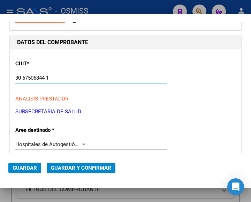
scroll to position [35, 0]
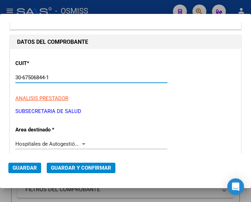
type input "30-67506844-1"
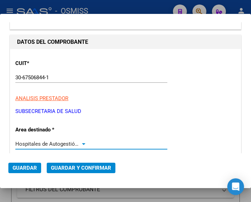
click at [80, 143] on div at bounding box center [83, 144] width 6 height 6
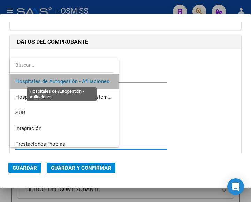
click at [85, 80] on span "Hospitales de Autogestión - Afiliaciones" at bounding box center [62, 81] width 94 height 6
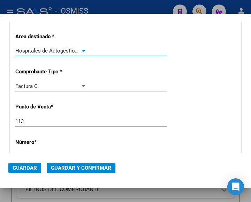
scroll to position [139, 0]
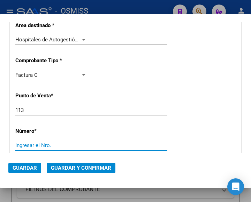
click at [41, 143] on input "Ingresar el Nro." at bounding box center [50, 145] width 71 height 6
type input "7419"
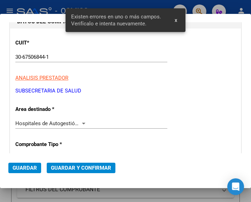
scroll to position [55, 0]
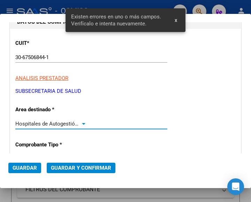
click at [82, 124] on div at bounding box center [83, 124] width 3 height 2
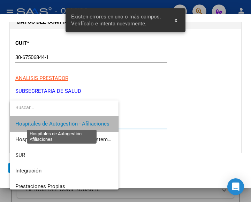
click at [82, 124] on span "Hospitales de Autogestión - Afiliaciones" at bounding box center [62, 124] width 94 height 6
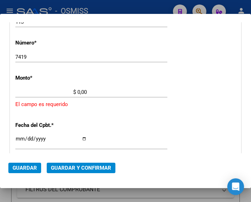
scroll to position [229, 0]
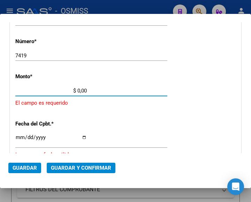
click at [77, 91] on input "$ 0,00" at bounding box center [50, 91] width 71 height 6
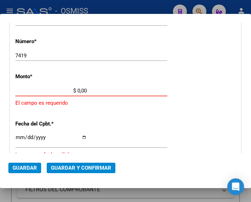
click at [77, 90] on input "$ 0,00" at bounding box center [50, 91] width 71 height 6
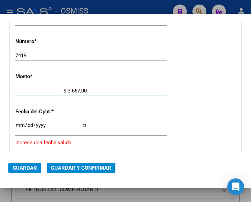
type input "$ 36.678,00"
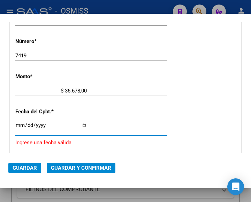
click at [18, 125] on input "Ingresar la fecha" at bounding box center [50, 128] width 71 height 11
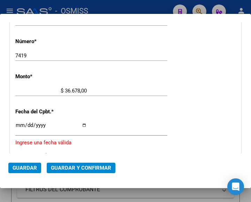
click at [20, 124] on input "Ingresar la fecha" at bounding box center [50, 128] width 71 height 11
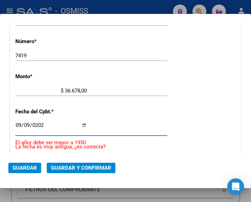
type input "[DATE]"
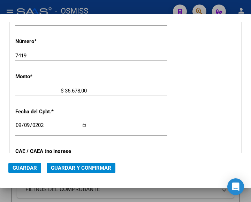
scroll to position [264, 0]
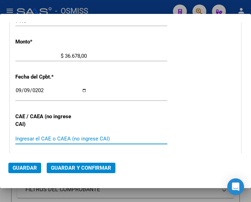
click at [61, 139] on input "Ingresar el CAE o CAEA (no ingrese CAI)" at bounding box center [50, 139] width 71 height 6
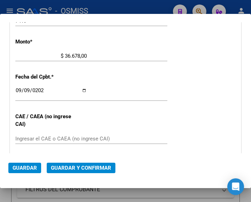
click at [34, 138] on input "Ingresar el CAE o CAEA (no ingrese CAI)" at bounding box center [50, 139] width 71 height 6
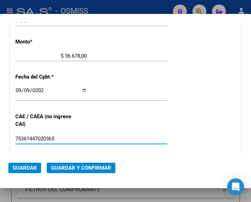
type input "75361447020365"
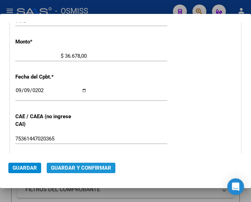
click at [81, 169] on span "Guardar y Confirmar" at bounding box center [81, 168] width 60 height 6
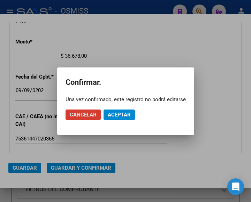
click at [113, 116] on span "Aceptar" at bounding box center [119, 115] width 23 height 6
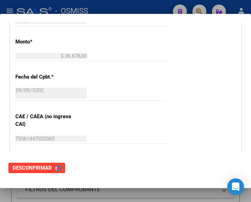
scroll to position [0, 0]
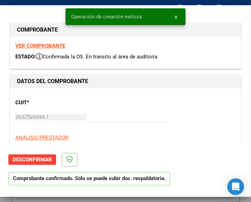
type input "2025-11-08"
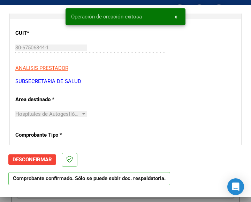
scroll to position [104, 0]
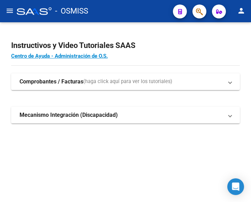
click at [11, 11] on mat-icon "menu" at bounding box center [10, 11] width 8 height 8
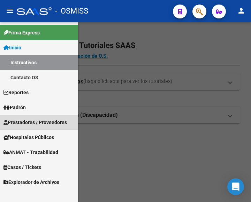
click at [29, 123] on span "Prestadores / Proveedores" at bounding box center [34, 123] width 63 height 8
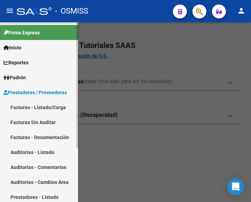
click at [37, 110] on link "Facturas - Listado/Carga" at bounding box center [39, 107] width 78 height 15
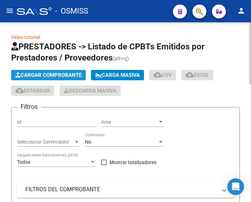
click at [58, 73] on span "Cargar Comprobante" at bounding box center [48, 75] width 66 height 6
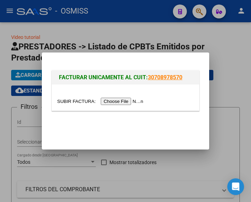
click at [120, 102] on input "file" at bounding box center [101, 101] width 88 height 7
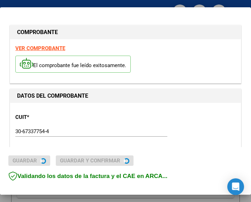
type input "[DATE]"
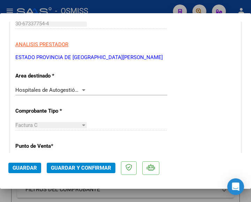
scroll to position [139, 0]
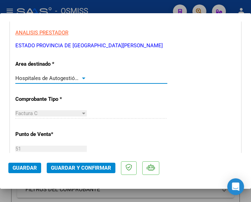
click at [80, 77] on div at bounding box center [83, 79] width 6 height 6
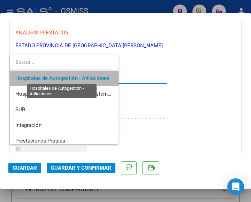
click at [80, 77] on span "Hospitales de Autogestión - Afiliaciones" at bounding box center [62, 78] width 94 height 6
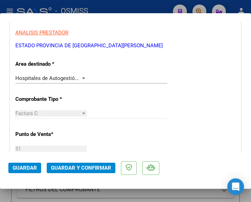
click at [82, 78] on div at bounding box center [83, 79] width 3 height 2
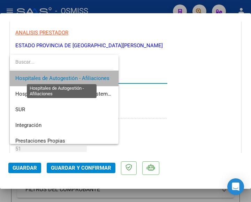
click at [81, 78] on span "Hospitales de Autogestión - Afiliaciones" at bounding box center [62, 78] width 94 height 6
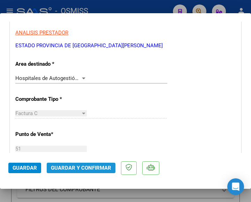
click at [80, 167] on span "Guardar y Confirmar" at bounding box center [81, 168] width 60 height 6
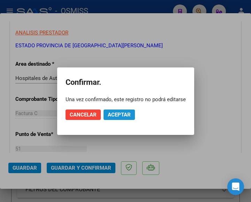
click at [116, 112] on span "Aceptar" at bounding box center [119, 115] width 23 height 6
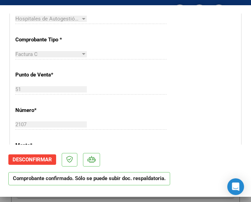
scroll to position [209, 0]
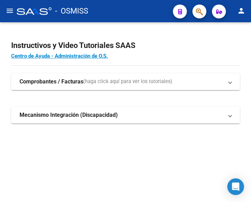
click at [12, 10] on mat-icon "menu" at bounding box center [10, 11] width 8 height 8
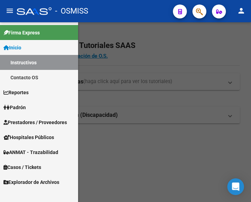
click at [28, 118] on link "Prestadores / Proveedores" at bounding box center [39, 122] width 78 height 15
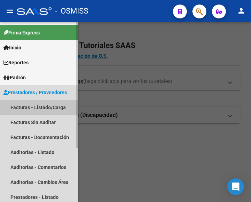
click at [39, 104] on link "Facturas - Listado/Carga" at bounding box center [39, 107] width 78 height 15
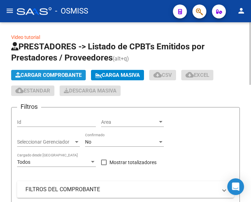
click at [58, 75] on span "Cargar Comprobante" at bounding box center [48, 75] width 66 height 6
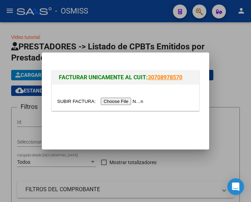
click at [126, 103] on input "file" at bounding box center [101, 101] width 88 height 7
type input "C:\fakepath\7303.pdf"
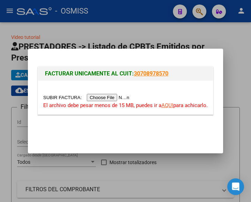
click at [100, 97] on input "file" at bounding box center [87, 97] width 88 height 7
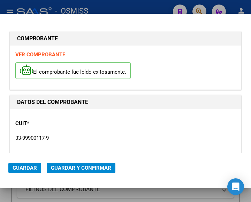
click at [174, 118] on div "CUIT * 33-99900117-9 Ingresar CUIT ANALISIS PRESTADOR MUNICIPALIDAD DE [PERSON_…" at bounding box center [125, 145] width 220 height 61
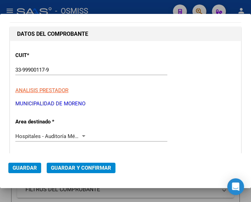
scroll to position [70, 0]
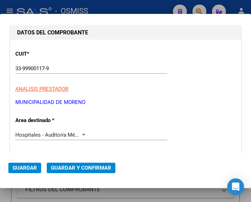
click at [82, 134] on div at bounding box center [83, 135] width 3 height 2
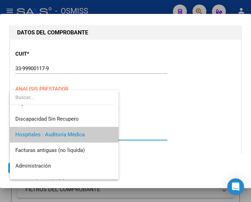
scroll to position [0, 0]
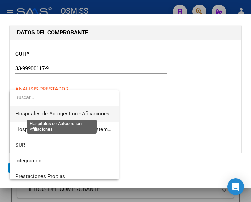
click at [79, 113] on span "Hospitales de Autogestión - Afiliaciones" at bounding box center [62, 114] width 94 height 6
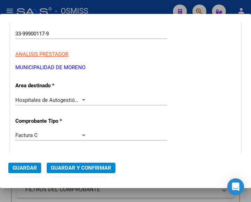
scroll to position [139, 0]
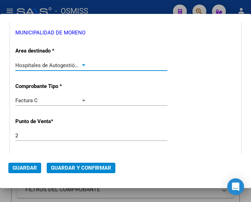
click at [80, 63] on div at bounding box center [83, 66] width 6 height 6
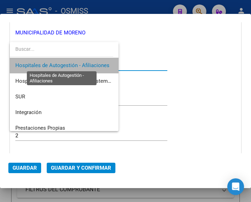
click at [80, 63] on span "Hospitales de Autogestión - Afiliaciones" at bounding box center [62, 65] width 94 height 6
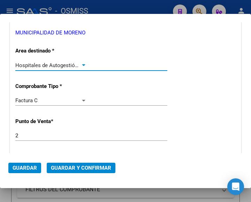
scroll to position [174, 0]
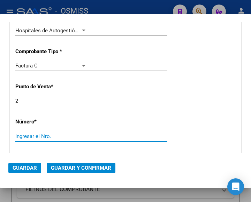
click at [34, 135] on input "Ingresar el Nro." at bounding box center [50, 136] width 71 height 6
type input "7303"
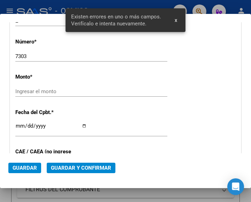
scroll to position [254, 0]
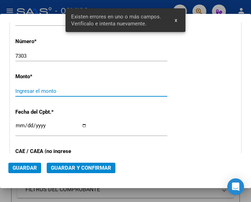
click at [47, 88] on input "Ingresar el monto" at bounding box center [50, 91] width 71 height 6
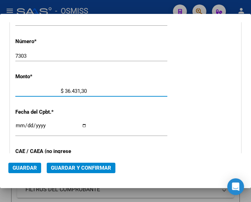
type input "$ 364.313,00"
click at [17, 123] on div "Ingresar la fecha" at bounding box center [91, 128] width 152 height 15
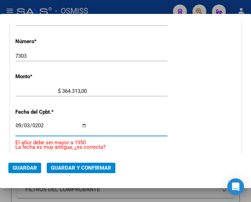
type input "2025-09-03"
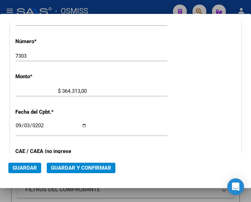
scroll to position [289, 0]
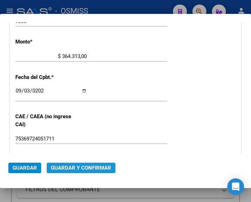
click at [83, 167] on span "Guardar y Confirmar" at bounding box center [81, 168] width 60 height 6
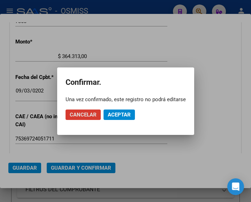
click at [122, 112] on span "Aceptar" at bounding box center [119, 115] width 23 height 6
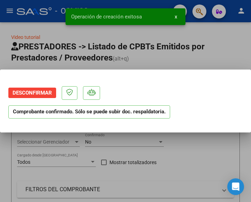
scroll to position [0, 0]
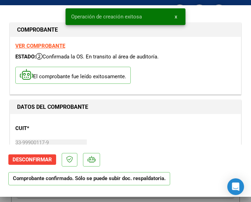
type input "2025-11-02"
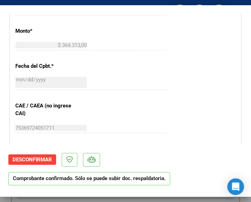
scroll to position [348, 0]
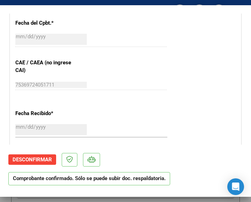
click at [184, 69] on div "CUIT * 33-99900117-9 Ingresar CUIT ANALISIS PRESTADOR MUNICIPALIDAD DE MORENO A…" at bounding box center [125, 16] width 230 height 501
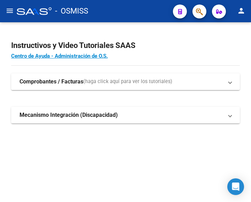
click at [11, 9] on mat-icon "menu" at bounding box center [10, 11] width 8 height 8
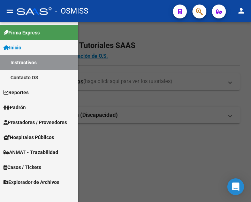
click at [37, 121] on span "Prestadores / Proveedores" at bounding box center [34, 123] width 63 height 8
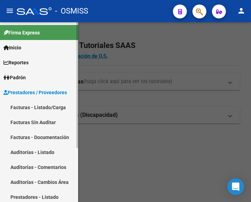
click at [38, 108] on link "Facturas - Listado/Carga" at bounding box center [39, 107] width 78 height 15
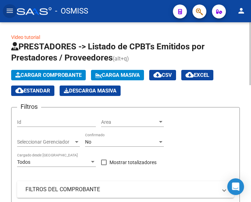
click at [64, 71] on button "Cargar Comprobante" at bounding box center [48, 75] width 75 height 10
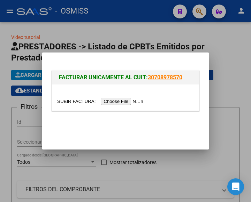
click at [122, 100] on input "file" at bounding box center [101, 101] width 88 height 7
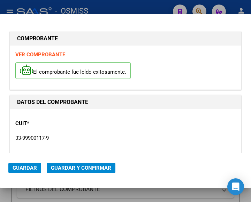
click at [84, 119] on div "CUIT * 33-99900117-9 Ingresar CUIT ANALISIS PRESTADOR MUNICIPALIDAD DE [PERSON_…" at bounding box center [125, 145] width 220 height 61
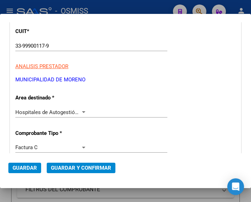
scroll to position [104, 0]
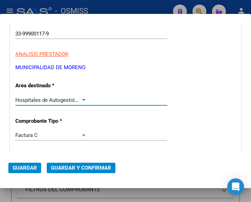
click at [82, 99] on div at bounding box center [83, 100] width 3 height 2
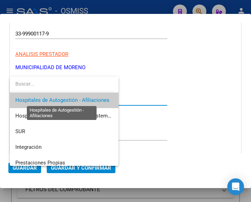
click at [89, 102] on span "Hospitales de Autogestión - Afiliaciones" at bounding box center [62, 100] width 94 height 6
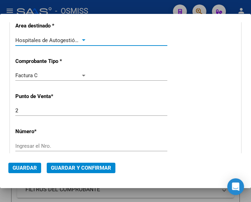
scroll to position [174, 0]
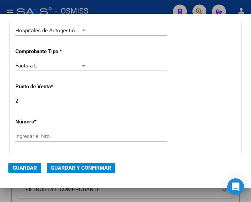
click at [131, 117] on div "CUIT * 33-99900117-9 Ingresar CUIT ANALISIS PRESTADOR MUNICIPALIDAD DE [PERSON_…" at bounding box center [125, 185] width 230 height 501
click at [43, 136] on input "Ingresar el Nro." at bounding box center [50, 136] width 71 height 6
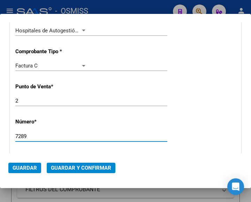
type input "7289"
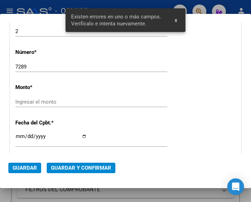
scroll to position [254, 0]
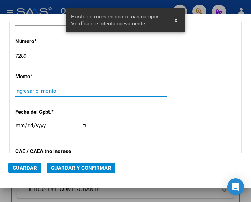
click at [50, 89] on input "Ingresar el monto" at bounding box center [50, 91] width 71 height 6
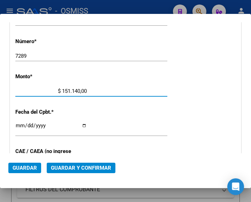
type input "$ 15.114,00"
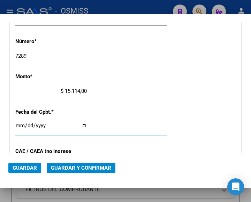
click at [19, 125] on input "Ingresar la fecha" at bounding box center [50, 128] width 71 height 11
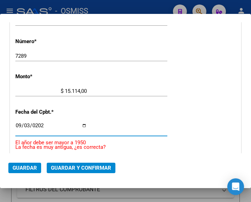
type input "[DATE]"
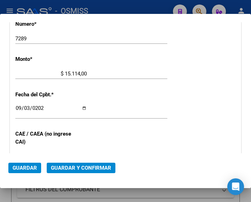
scroll to position [289, 0]
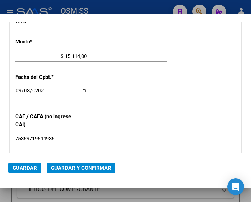
click at [157, 80] on div "CUIT * 33-99900117-9 Ingresar CUIT ANALISIS PRESTADOR MUNICIPALIDAD DE [PERSON_…" at bounding box center [125, 70] width 230 height 501
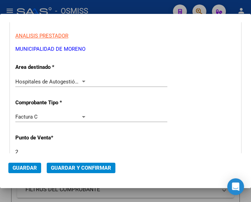
scroll to position [115, 0]
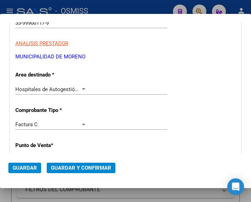
click at [82, 89] on div at bounding box center [83, 89] width 3 height 2
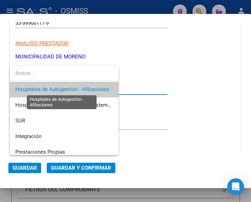
click at [81, 89] on span "Hospitales de Autogestión - Afiliaciones" at bounding box center [62, 89] width 94 height 6
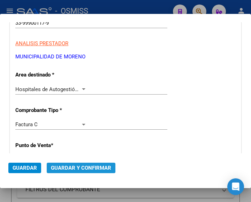
click at [78, 167] on span "Guardar y Confirmar" at bounding box center [81, 168] width 60 height 6
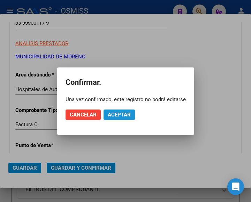
click at [117, 113] on span "Aceptar" at bounding box center [119, 115] width 23 height 6
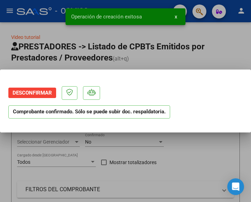
scroll to position [0, 0]
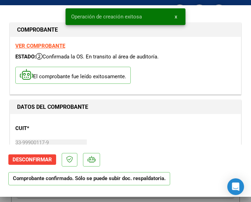
type input "[DATE]"
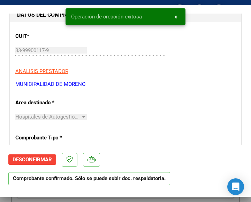
scroll to position [104, 0]
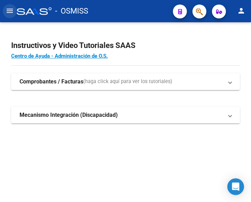
click at [11, 8] on mat-icon "menu" at bounding box center [10, 11] width 8 height 8
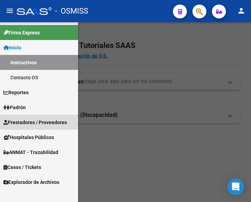
drag, startPoint x: 35, startPoint y: 120, endPoint x: 43, endPoint y: 117, distance: 8.8
click at [36, 119] on span "Prestadores / Proveedores" at bounding box center [34, 123] width 63 height 8
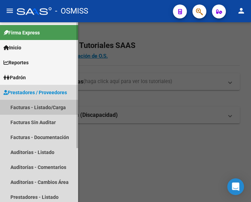
click at [33, 106] on link "Facturas - Listado/Carga" at bounding box center [39, 107] width 78 height 15
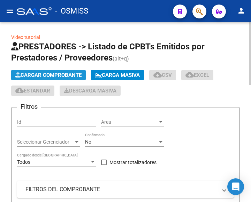
click at [60, 73] on span "Cargar Comprobante" at bounding box center [48, 75] width 66 height 6
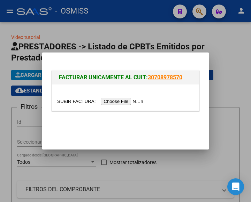
click at [129, 101] on input "file" at bounding box center [101, 101] width 88 height 7
type input "C:\fakepath\7285.pdf"
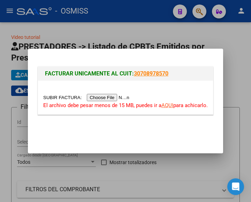
click at [107, 100] on input "file" at bounding box center [87, 97] width 88 height 7
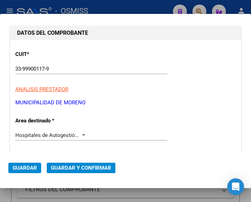
scroll to position [70, 0]
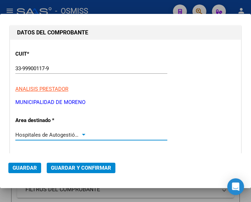
click at [81, 132] on div at bounding box center [83, 135] width 6 height 6
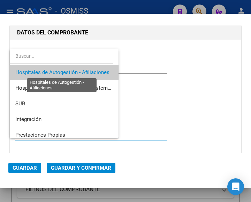
click at [77, 71] on span "Hospitales de Autogestión - Afiliaciones" at bounding box center [62, 72] width 94 height 6
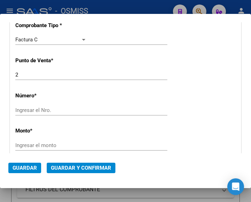
scroll to position [209, 0]
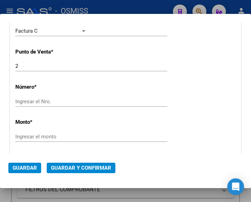
click at [36, 101] on input "Ingresar el Nro." at bounding box center [50, 102] width 71 height 6
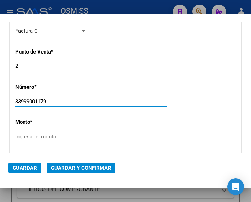
click at [55, 101] on input "33999001179" at bounding box center [50, 102] width 71 height 6
type input "3"
type input "7285"
click at [61, 136] on input "Ingresar el monto" at bounding box center [50, 137] width 71 height 6
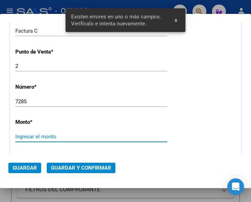
scroll to position [254, 0]
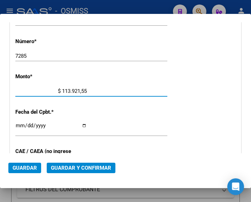
type input "$ 1.139.215,59"
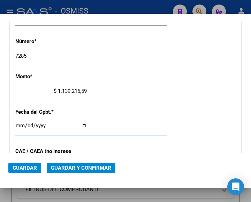
click at [19, 125] on input "Ingresar la fecha" at bounding box center [50, 128] width 71 height 11
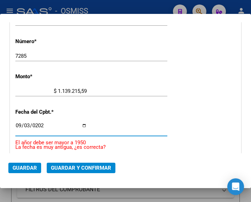
type input "2025-09-03"
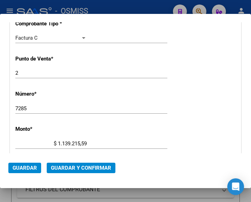
scroll to position [150, 0]
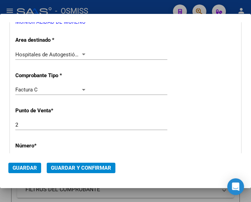
click at [80, 53] on div at bounding box center [83, 55] width 6 height 6
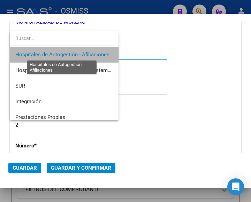
click at [80, 53] on span "Hospitales de Autogestión - Afiliaciones" at bounding box center [62, 55] width 94 height 6
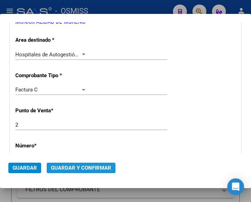
click at [77, 167] on span "Guardar y Confirmar" at bounding box center [81, 168] width 60 height 6
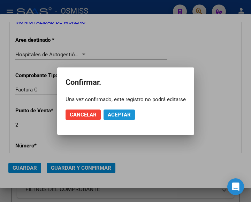
click at [113, 113] on span "Aceptar" at bounding box center [119, 115] width 23 height 6
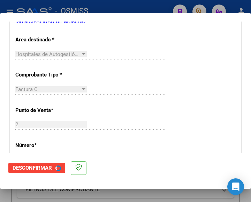
scroll to position [0, 0]
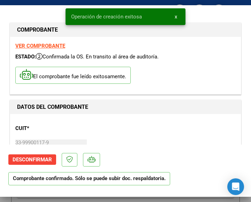
type input "2025-11-02"
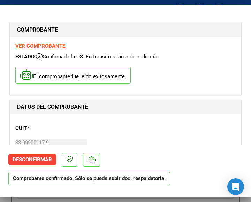
click at [172, 119] on div "CUIT * 33-99900117-9 Ingresar CUIT ANALISIS PRESTADOR MUNICIPALIDAD DE MORENO A…" at bounding box center [125, 149] width 220 height 61
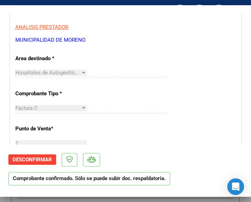
scroll to position [139, 0]
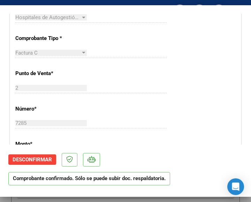
scroll to position [209, 0]
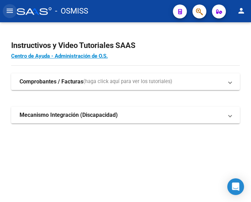
click at [13, 10] on mat-icon "menu" at bounding box center [10, 11] width 8 height 8
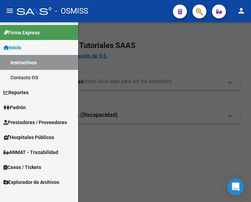
click at [38, 122] on span "Prestadores / Proveedores" at bounding box center [34, 123] width 63 height 8
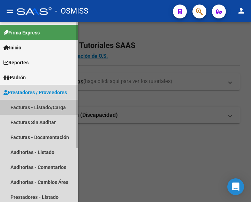
click at [39, 106] on link "Facturas - Listado/Carga" at bounding box center [39, 107] width 78 height 15
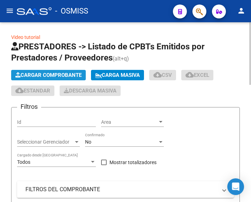
click at [67, 72] on button "Cargar Comprobante" at bounding box center [48, 75] width 75 height 10
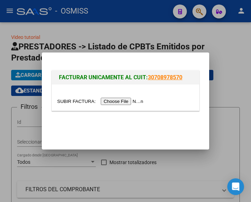
click at [121, 102] on input "file" at bounding box center [101, 101] width 88 height 7
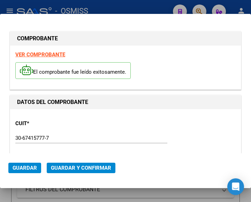
type input "[DATE]"
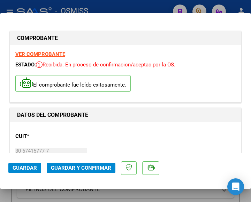
click at [155, 131] on div "CUIT * 30-67415777-7 Ingresar CUIT ANALISIS PRESTADOR SERVICIOS PARA LA ATENCIO…" at bounding box center [125, 157] width 220 height 61
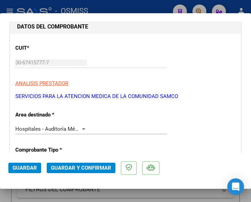
scroll to position [104, 0]
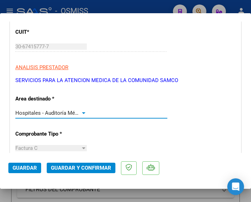
click at [83, 112] on div at bounding box center [83, 113] width 3 height 2
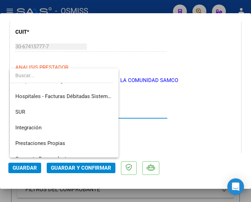
scroll to position [0, 0]
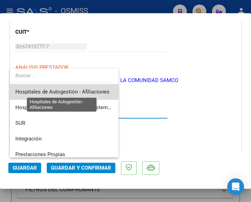
click at [86, 90] on span "Hospitales de Autogestión - Afiliaciones" at bounding box center [62, 92] width 94 height 6
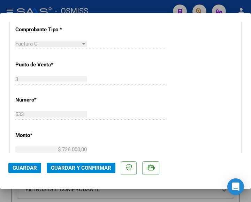
scroll to position [244, 0]
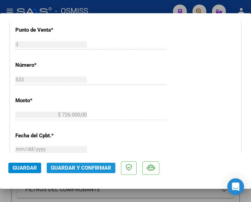
click at [73, 165] on span "Guardar y Confirmar" at bounding box center [81, 168] width 60 height 6
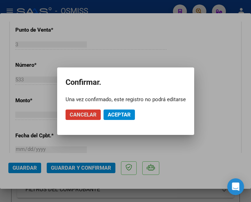
click at [124, 114] on span "Aceptar" at bounding box center [119, 115] width 23 height 6
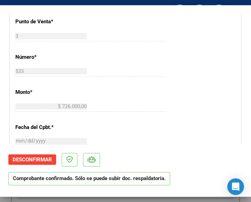
click at [145, 67] on div "533 Ingresar el Nro." at bounding box center [91, 71] width 152 height 10
click at [192, 50] on div "CUIT * 30-67415777-7 Ingresar CUIT ANALISIS PRESTADOR SERVICIOS PARA LA ATENCIO…" at bounding box center [125, 120] width 230 height 501
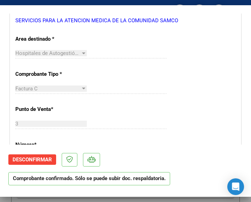
scroll to position [139, 0]
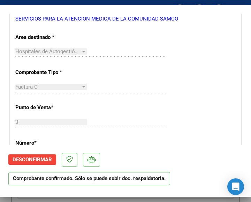
scroll to position [174, 0]
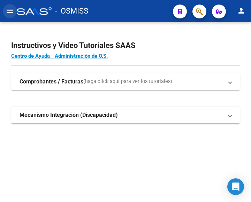
click at [13, 12] on mat-icon "menu" at bounding box center [10, 11] width 8 height 8
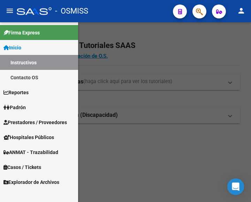
click at [33, 119] on span "Prestadores / Proveedores" at bounding box center [34, 123] width 63 height 8
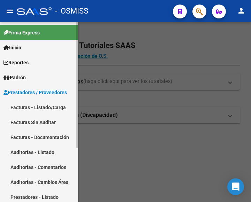
click at [37, 104] on link "Facturas - Listado/Carga" at bounding box center [39, 107] width 78 height 15
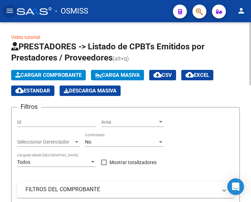
click at [60, 76] on span "Cargar Comprobante" at bounding box center [48, 75] width 66 height 6
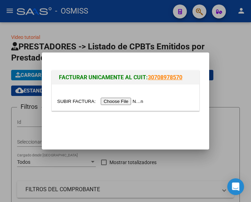
click at [130, 100] on input "file" at bounding box center [101, 101] width 88 height 7
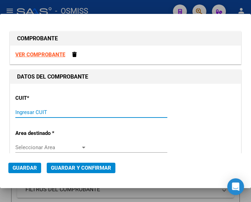
click at [34, 110] on input "Ingresar CUIT" at bounding box center [50, 112] width 71 height 6
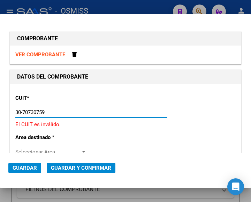
type input "30-70730759-1"
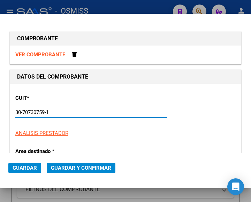
type input "9"
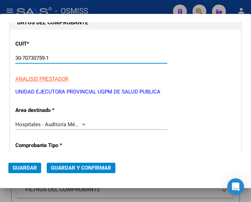
scroll to position [70, 0]
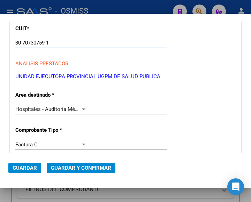
type input "30-70730759-1"
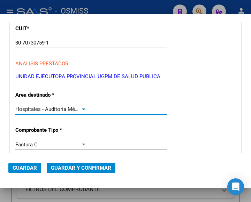
click at [82, 109] on div at bounding box center [83, 110] width 3 height 2
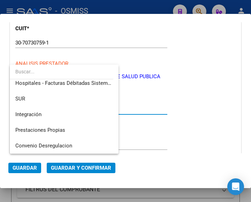
scroll to position [0, 0]
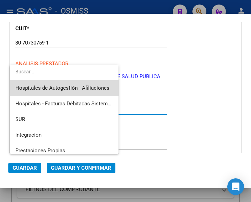
click at [96, 84] on span "Hospitales de Autogestión - Afiliaciones" at bounding box center [63, 88] width 97 height 16
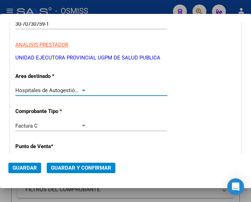
scroll to position [139, 0]
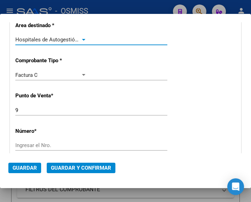
click at [80, 37] on div at bounding box center [83, 40] width 6 height 6
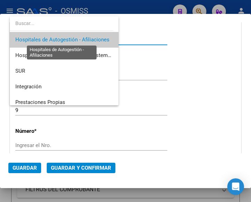
click at [79, 37] on span "Hospitales de Autogestión - Afiliaciones" at bounding box center [62, 40] width 94 height 6
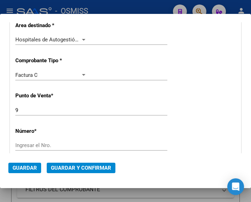
click at [49, 142] on div "Ingresar el Nro." at bounding box center [91, 145] width 152 height 10
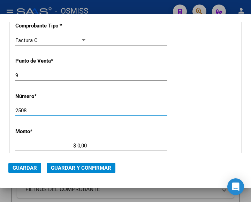
type input "2508"
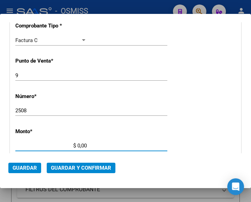
click at [77, 145] on input "$ 0,00" at bounding box center [50, 146] width 71 height 6
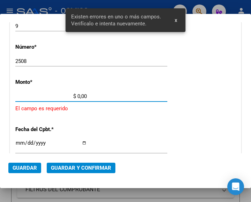
scroll to position [229, 0]
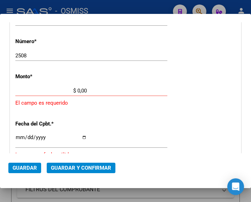
click at [77, 89] on input "$ 0,00" at bounding box center [50, 91] width 71 height 6
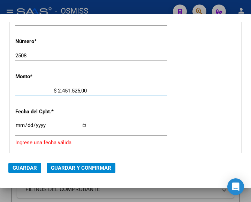
click at [84, 89] on input "$ 2.451.525,00" at bounding box center [50, 91] width 71 height 6
type input "$ 2.451.525,11"
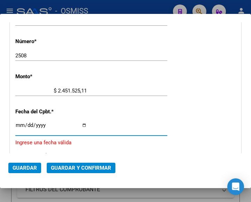
click at [17, 124] on input "Ingresar la fecha" at bounding box center [50, 128] width 71 height 11
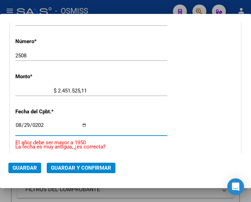
type input "2025-08-29"
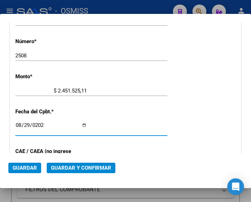
scroll to position [264, 0]
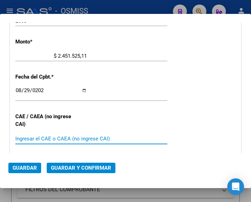
click at [50, 140] on input "Ingresar el CAE o CAEA (no ingrese CAI)" at bounding box center [50, 139] width 71 height 6
type input "75351025699780"
click at [80, 169] on span "Guardar y Confirmar" at bounding box center [81, 168] width 60 height 6
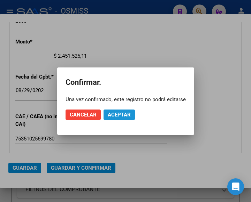
click at [120, 114] on span "Aceptar" at bounding box center [119, 115] width 23 height 6
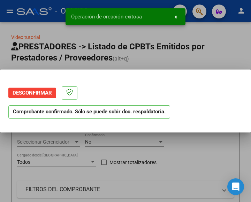
scroll to position [0, 0]
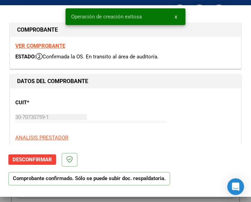
type input "2025-10-28"
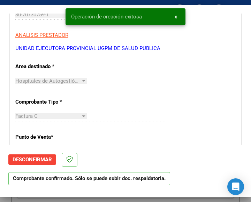
scroll to position [104, 0]
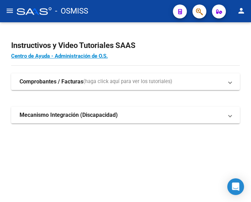
click at [10, 13] on mat-icon "menu" at bounding box center [10, 11] width 8 height 8
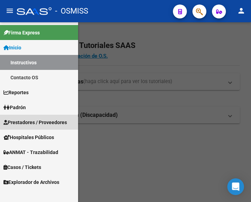
click at [41, 119] on span "Prestadores / Proveedores" at bounding box center [34, 123] width 63 height 8
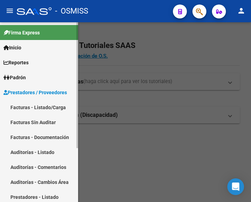
click at [44, 121] on link "Facturas Sin Auditar" at bounding box center [39, 122] width 78 height 15
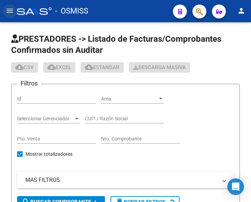
click at [13, 11] on mat-icon "menu" at bounding box center [10, 11] width 8 height 8
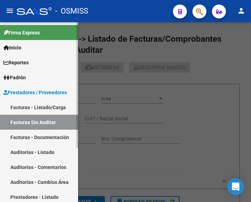
click at [45, 89] on span "Prestadores / Proveedores" at bounding box center [34, 93] width 63 height 8
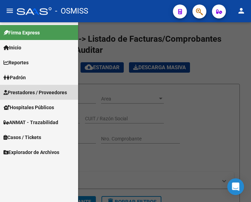
click at [50, 89] on span "Prestadores / Proveedores" at bounding box center [34, 93] width 63 height 8
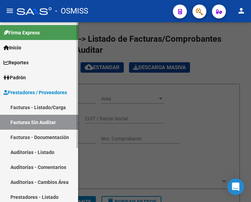
click at [45, 107] on link "Facturas - Listado/Carga" at bounding box center [39, 107] width 78 height 15
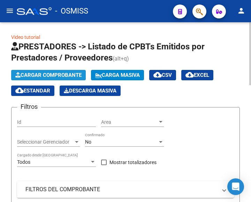
click at [59, 74] on span "Cargar Comprobante" at bounding box center [48, 75] width 66 height 6
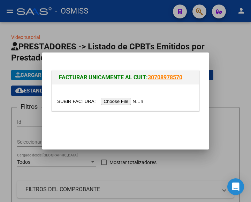
click at [130, 103] on input "file" at bounding box center [101, 101] width 88 height 7
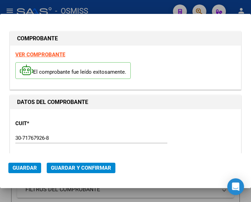
type input "[DATE]"
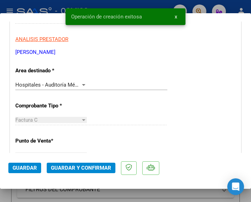
scroll to position [139, 0]
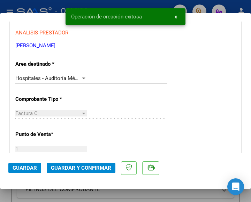
click at [83, 77] on div at bounding box center [83, 79] width 6 height 6
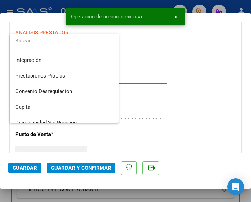
scroll to position [0, 0]
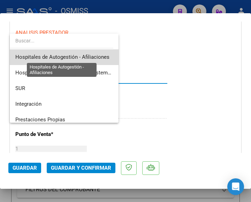
click at [92, 56] on span "Hospitales de Autogestión - Afiliaciones" at bounding box center [62, 57] width 94 height 6
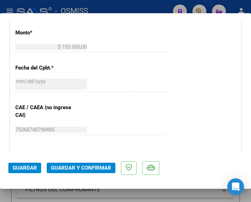
scroll to position [313, 0]
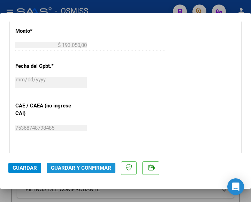
click at [84, 165] on span "Guardar y Confirmar" at bounding box center [81, 168] width 60 height 6
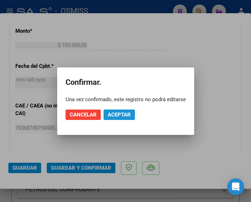
click at [125, 117] on span "Aceptar" at bounding box center [119, 115] width 23 height 6
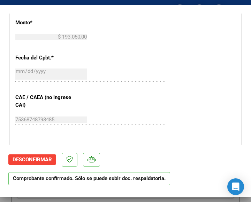
click at [115, 69] on div "2025-09-03 Ingresar la fecha" at bounding box center [91, 74] width 152 height 15
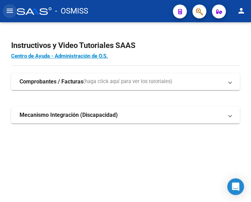
click at [13, 10] on mat-icon "menu" at bounding box center [10, 11] width 8 height 8
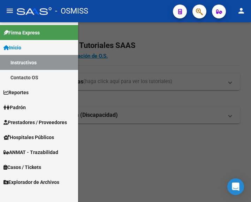
click at [32, 121] on span "Prestadores / Proveedores" at bounding box center [34, 123] width 63 height 8
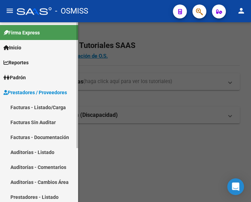
click at [45, 106] on link "Facturas - Listado/Carga" at bounding box center [39, 107] width 78 height 15
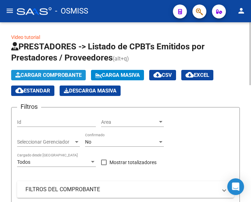
click at [63, 74] on span "Cargar Comprobante" at bounding box center [48, 75] width 66 height 6
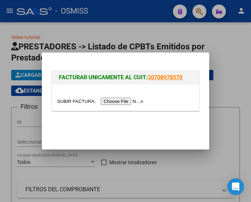
click at [123, 101] on input "file" at bounding box center [101, 101] width 88 height 7
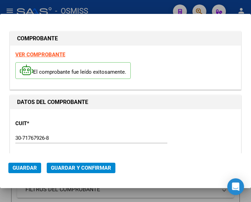
type input "[DATE]"
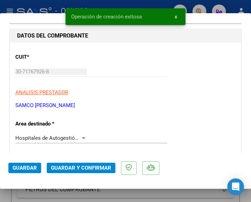
scroll to position [104, 0]
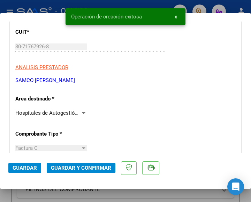
click at [82, 113] on div at bounding box center [83, 113] width 3 height 2
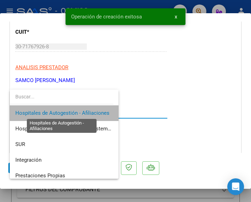
click at [82, 113] on span "Hospitales de Autogestión - Afiliaciones" at bounding box center [62, 113] width 94 height 6
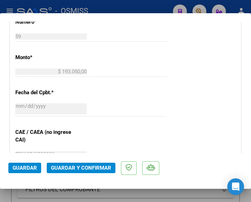
scroll to position [313, 0]
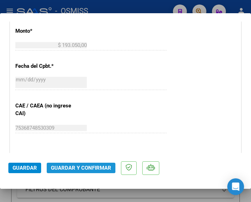
click at [80, 164] on button "Guardar y Confirmar" at bounding box center [81, 168] width 69 height 10
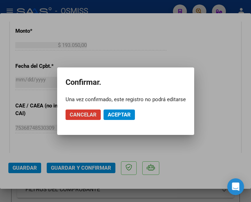
click at [117, 116] on span "Aceptar" at bounding box center [119, 115] width 23 height 6
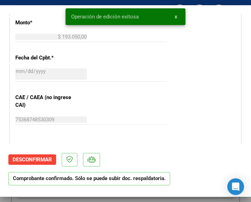
click at [190, 77] on div "CUIT * 30-71767926-8 Ingresar CUIT ANALISIS PRESTADOR SAMCO FUNES ARCA Padrón A…" at bounding box center [125, 51] width 230 height 501
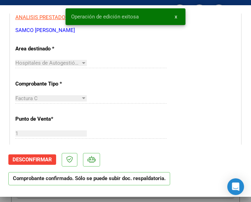
scroll to position [104, 0]
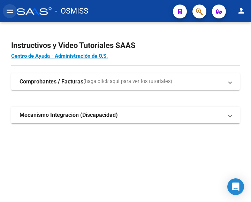
click at [9, 11] on mat-icon "menu" at bounding box center [10, 11] width 8 height 8
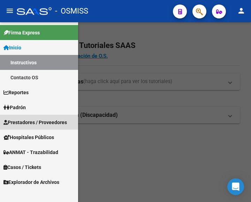
click at [28, 121] on span "Prestadores / Proveedores" at bounding box center [34, 123] width 63 height 8
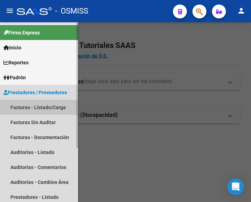
click at [42, 109] on link "Facturas - Listado/Carga" at bounding box center [39, 107] width 78 height 15
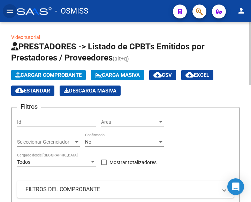
click at [56, 75] on span "Cargar Comprobante" at bounding box center [48, 75] width 66 height 6
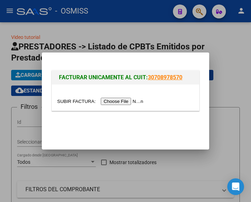
click at [130, 103] on input "file" at bounding box center [101, 101] width 88 height 7
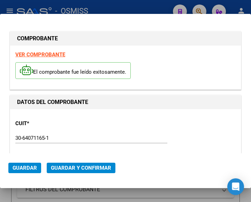
type input "[DATE]"
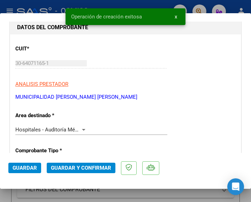
scroll to position [104, 0]
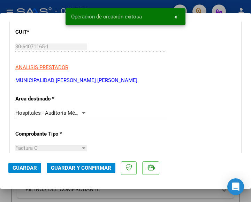
click at [82, 112] on div at bounding box center [83, 113] width 3 height 2
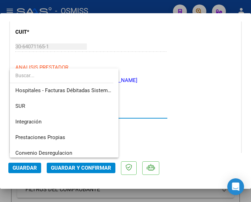
scroll to position [0, 0]
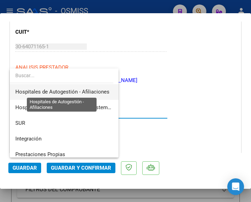
click at [96, 90] on span "Hospitales de Autogestión - Afiliaciones" at bounding box center [62, 92] width 94 height 6
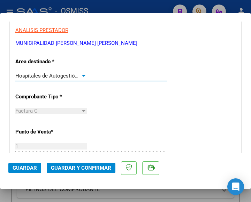
scroll to position [139, 0]
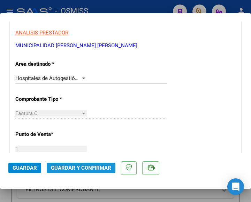
click at [83, 168] on span "Guardar y Confirmar" at bounding box center [81, 168] width 60 height 6
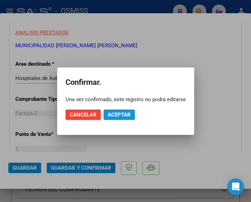
click at [120, 113] on span "Aceptar" at bounding box center [119, 115] width 23 height 6
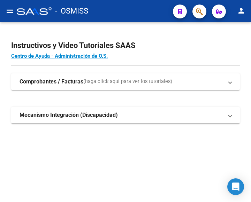
click at [7, 8] on mat-icon "menu" at bounding box center [10, 11] width 8 height 8
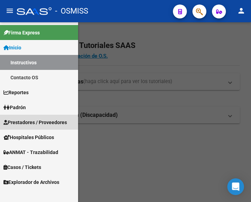
click at [34, 120] on span "Prestadores / Proveedores" at bounding box center [34, 123] width 63 height 8
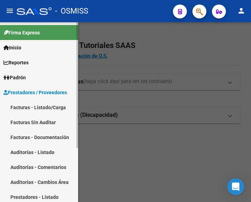
click at [42, 104] on link "Facturas - Listado/Carga" at bounding box center [39, 107] width 78 height 15
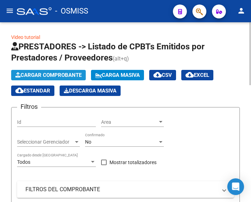
click at [61, 73] on span "Cargar Comprobante" at bounding box center [48, 75] width 66 height 6
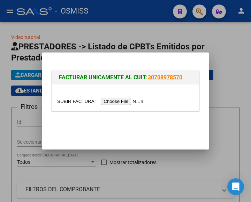
click at [127, 104] on input "file" at bounding box center [101, 101] width 88 height 7
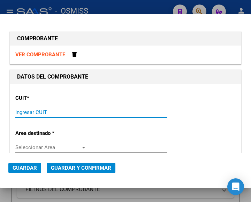
click at [45, 112] on input "Ingresar CUIT" at bounding box center [50, 112] width 71 height 6
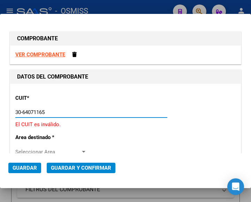
type input "30-64071165-1"
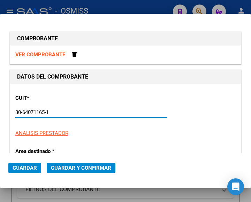
type input "1"
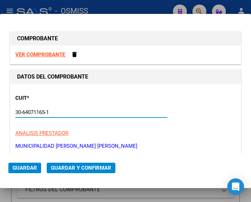
scroll to position [70, 0]
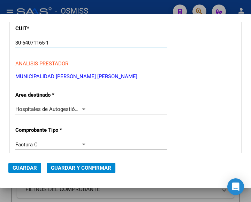
type input "30-64071165-1"
click at [82, 109] on div at bounding box center [83, 110] width 3 height 2
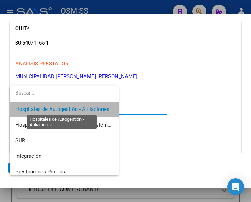
click at [81, 109] on span "Hospitales de Autogestión - Afiliaciones" at bounding box center [62, 109] width 94 height 6
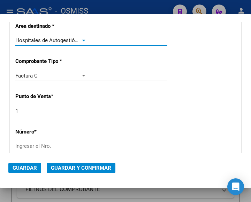
scroll to position [139, 0]
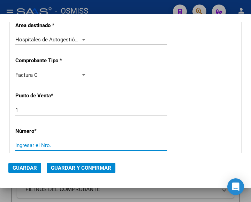
click at [37, 142] on input "Ingresar el Nro." at bounding box center [50, 145] width 71 height 6
type input "1247"
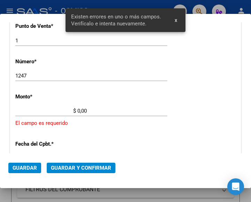
scroll to position [229, 0]
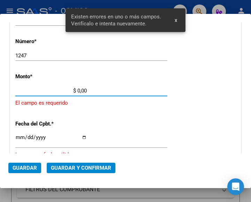
click at [78, 89] on input "$ 0,00" at bounding box center [50, 91] width 71 height 6
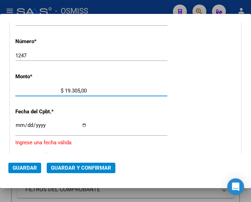
type input "$ 193.050,00"
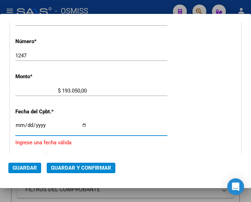
click at [17, 125] on input "Ingresar la fecha" at bounding box center [50, 128] width 71 height 11
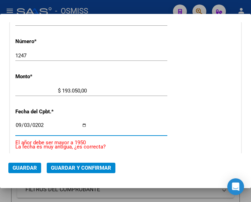
type input "2025-09-03"
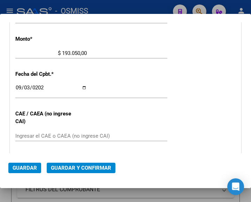
scroll to position [299, 0]
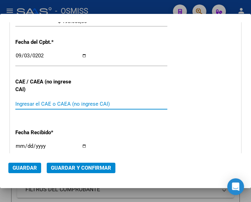
click at [50, 102] on input "Ingresar el CAE o CAEA (no ingrese CAI)" at bounding box center [50, 104] width 71 height 6
type input "75361796381528"
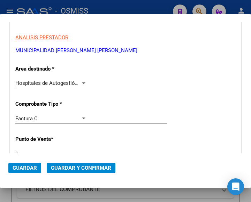
scroll to position [90, 0]
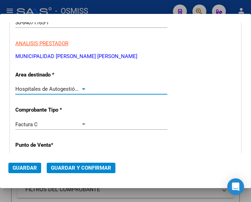
click at [81, 87] on div at bounding box center [83, 89] width 6 height 6
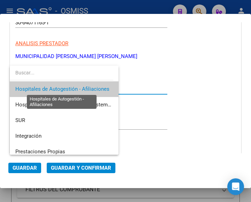
click at [81, 87] on span "Hospitales de Autogestión - Afiliaciones" at bounding box center [62, 89] width 94 height 6
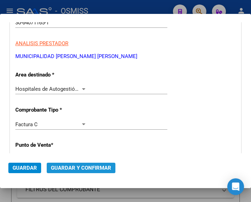
click at [80, 166] on span "Guardar y Confirmar" at bounding box center [81, 168] width 60 height 6
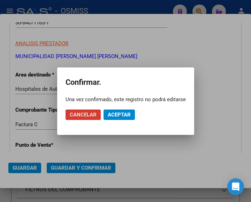
click at [126, 112] on span "Aceptar" at bounding box center [119, 115] width 23 height 6
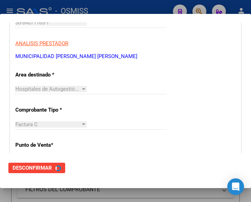
scroll to position [0, 0]
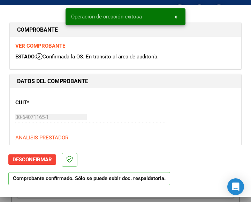
type input "2025-10-03"
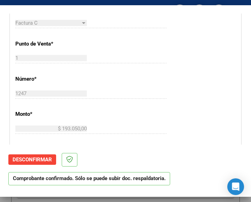
scroll to position [244, 0]
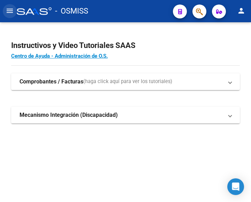
click at [11, 11] on mat-icon "menu" at bounding box center [10, 11] width 8 height 8
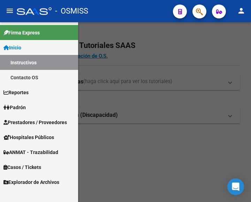
click at [34, 122] on span "Prestadores / Proveedores" at bounding box center [34, 123] width 63 height 8
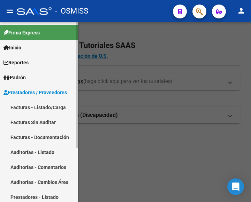
click at [35, 106] on link "Facturas - Listado/Carga" at bounding box center [39, 107] width 78 height 15
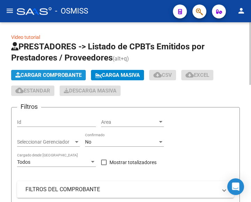
click at [49, 74] on span "Cargar Comprobante" at bounding box center [48, 75] width 66 height 6
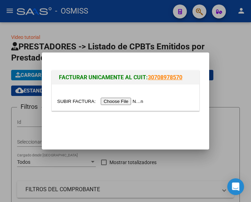
click at [131, 103] on input "file" at bounding box center [101, 101] width 88 height 7
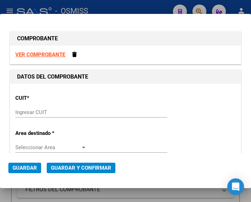
click at [40, 109] on div "Ingresar CUIT" at bounding box center [91, 112] width 152 height 10
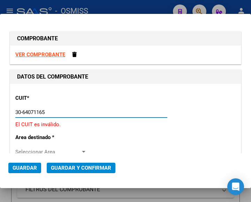
type input "30-64071165-1"
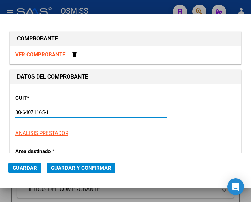
type input "1"
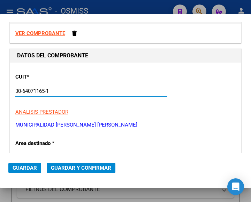
scroll to position [70, 0]
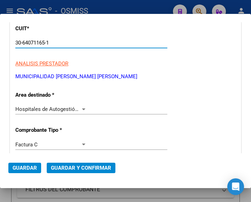
type input "30-64071165-1"
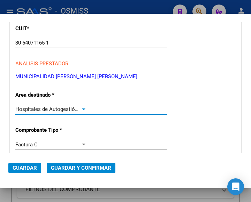
click at [81, 107] on div at bounding box center [83, 110] width 6 height 6
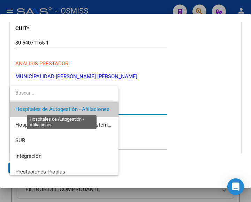
click at [81, 107] on span "Hospitales de Autogestión - Afiliaciones" at bounding box center [62, 109] width 94 height 6
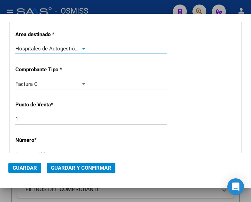
scroll to position [139, 0]
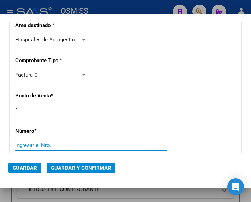
click at [28, 147] on input "Ingresar el Nro." at bounding box center [50, 145] width 71 height 6
type input "1248"
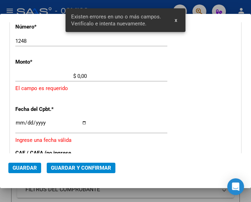
scroll to position [229, 0]
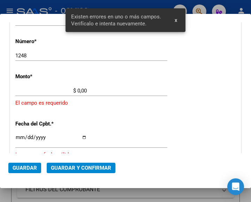
click at [77, 89] on input "$ 0,00" at bounding box center [50, 91] width 71 height 6
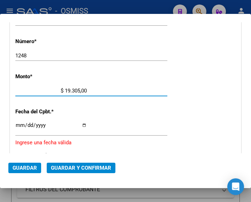
type input "$ 193.050,00"
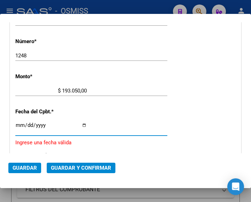
click at [19, 126] on input "Ingresar la fecha" at bounding box center [50, 128] width 71 height 11
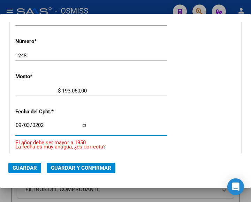
type input "2025-09-03"
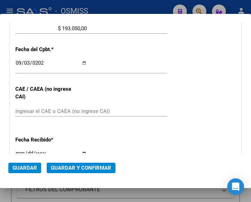
scroll to position [299, 0]
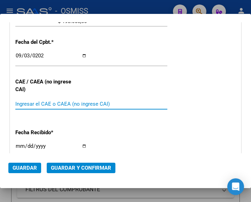
click at [40, 103] on input "Ingresar el CAE o CAEA (no ingrese CAI)" at bounding box center [50, 104] width 71 height 6
type input "75361796436075"
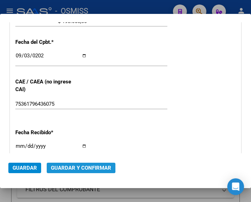
click at [76, 166] on span "Guardar y Confirmar" at bounding box center [81, 168] width 60 height 6
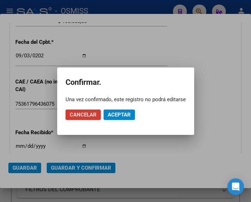
click at [121, 112] on span "Aceptar" at bounding box center [119, 115] width 23 height 6
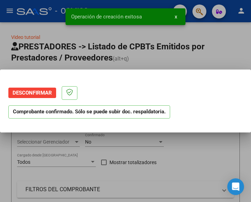
scroll to position [0, 0]
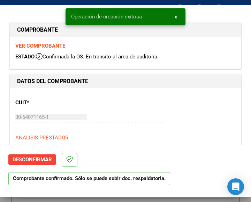
type input "2025-10-03"
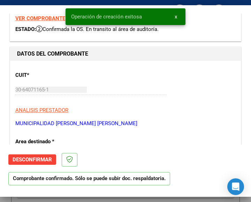
scroll to position [70, 0]
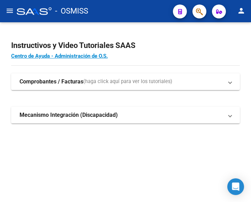
click at [8, 9] on mat-icon "menu" at bounding box center [10, 11] width 8 height 8
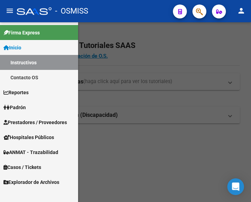
click at [30, 119] on span "Prestadores / Proveedores" at bounding box center [34, 123] width 63 height 8
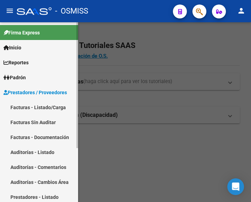
click at [34, 104] on link "Facturas - Listado/Carga" at bounding box center [39, 107] width 78 height 15
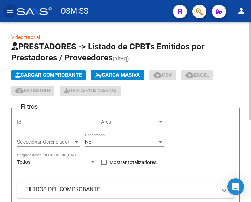
click at [59, 75] on span "Cargar Comprobante" at bounding box center [48, 75] width 66 height 6
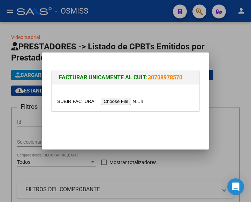
click at [134, 103] on input "file" at bounding box center [101, 101] width 88 height 7
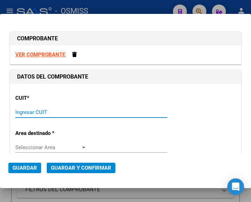
click at [32, 109] on input "Ingresar CUIT" at bounding box center [50, 112] width 71 height 6
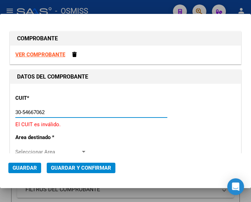
type input "30-54667062-3"
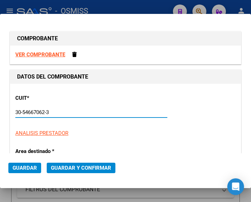
type input "1"
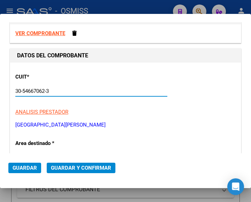
scroll to position [104, 0]
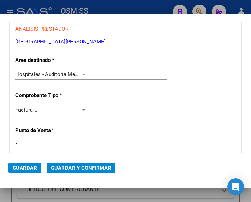
type input "30-54667062-3"
click at [83, 73] on div at bounding box center [83, 75] width 6 height 6
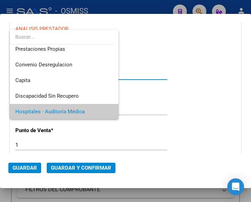
scroll to position [0, 0]
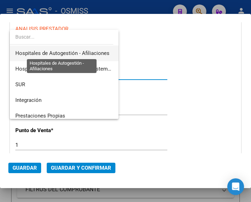
click at [85, 53] on span "Hospitales de Autogestión - Afiliaciones" at bounding box center [62, 53] width 94 height 6
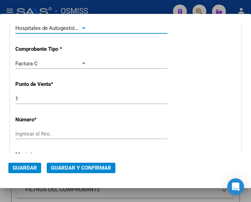
scroll to position [174, 0]
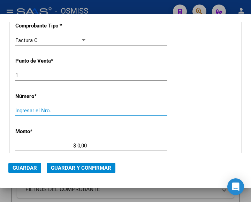
click at [31, 111] on input "Ingresar el Nro." at bounding box center [50, 111] width 71 height 6
click at [26, 110] on input "12" at bounding box center [50, 111] width 71 height 6
type input "1"
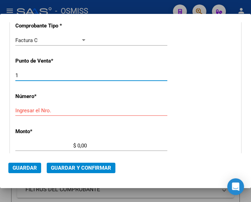
click at [20, 76] on input "1" at bounding box center [50, 75] width 71 height 6
type input "704"
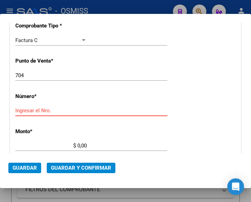
click at [33, 108] on input "Ingresar el Nro." at bounding box center [50, 111] width 71 height 6
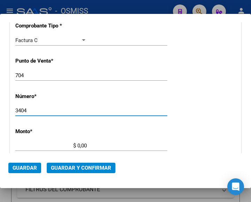
type input "3404"
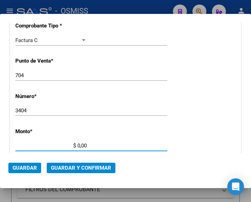
click at [77, 144] on input "$ 0,00" at bounding box center [50, 146] width 71 height 6
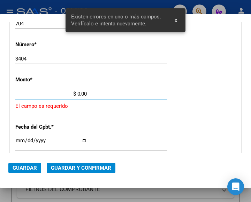
scroll to position [229, 0]
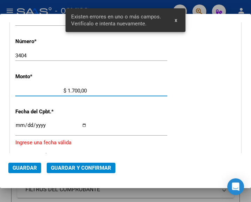
type input "$ 17.000,00"
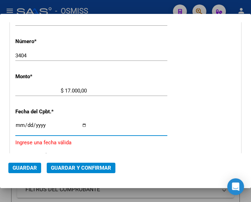
click at [18, 125] on input "Ingresar la fecha" at bounding box center [50, 128] width 71 height 11
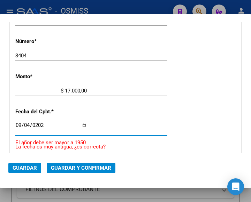
type input "2025-09-04"
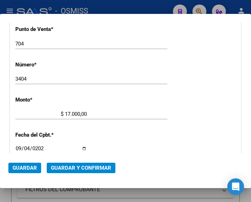
scroll to position [194, 0]
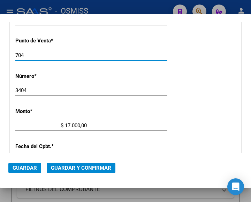
click at [32, 53] on input "704" at bounding box center [50, 55] width 71 height 6
type input "7"
type input "1"
click at [43, 89] on input "3404" at bounding box center [50, 90] width 71 height 6
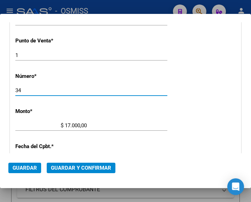
type input "3"
type input "1266918"
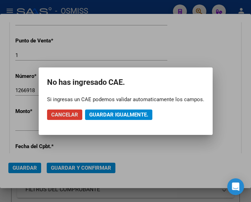
click at [68, 112] on span "Cancelar" at bounding box center [64, 115] width 27 height 6
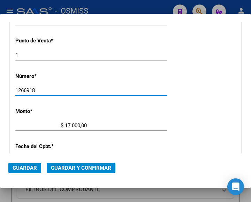
click at [74, 165] on span "Guardar y Confirmar" at bounding box center [81, 168] width 60 height 6
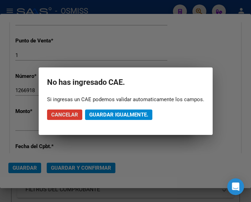
click at [123, 115] on span "Guardar igualmente." at bounding box center [118, 115] width 59 height 6
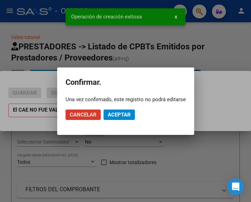
scroll to position [0, 0]
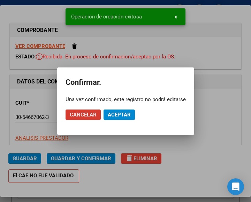
type input "2025-11-03"
click at [123, 115] on span "Aceptar" at bounding box center [119, 115] width 23 height 6
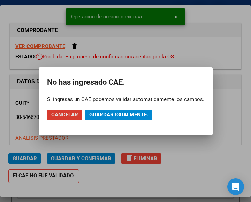
click at [123, 115] on span "Guardar igualmente." at bounding box center [118, 115] width 59 height 6
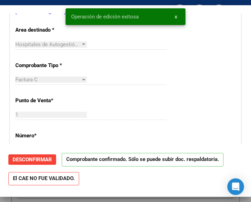
scroll to position [174, 0]
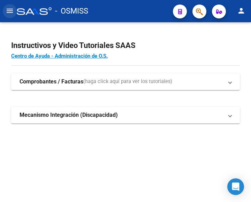
click at [14, 9] on mat-icon "menu" at bounding box center [10, 11] width 8 height 8
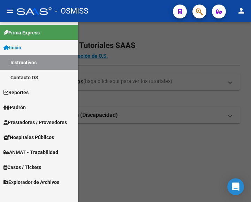
click at [23, 120] on span "Prestadores / Proveedores" at bounding box center [34, 123] width 63 height 8
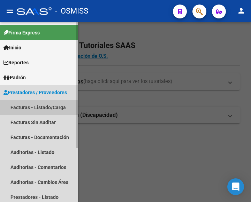
click at [40, 107] on link "Facturas - Listado/Carga" at bounding box center [39, 107] width 78 height 15
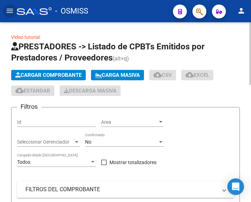
click at [71, 75] on span "Cargar Comprobante" at bounding box center [48, 75] width 66 height 6
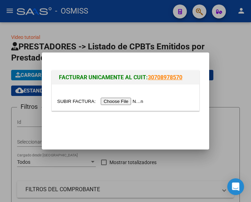
click at [133, 102] on input "file" at bounding box center [101, 101] width 88 height 7
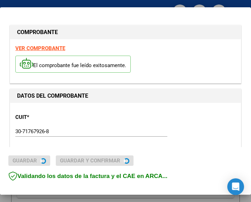
type input "[DATE]"
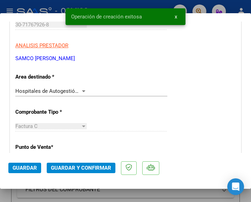
scroll to position [139, 0]
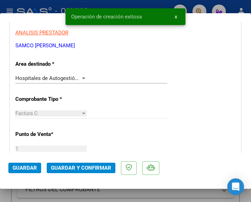
click at [82, 75] on div "Hospitales de Autogestión - Afiliaciones Seleccionar Area" at bounding box center [91, 78] width 152 height 10
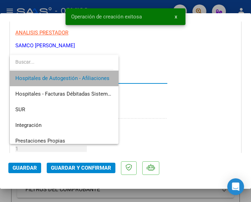
click at [82, 75] on span "Hospitales de Autogestión - Afiliaciones" at bounding box center [63, 79] width 97 height 16
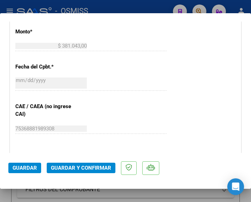
scroll to position [313, 0]
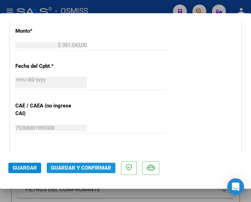
click at [80, 168] on span "Guardar y Confirmar" at bounding box center [81, 168] width 60 height 6
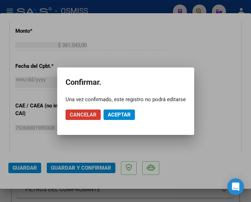
click at [116, 113] on span "Aceptar" at bounding box center [119, 115] width 23 height 6
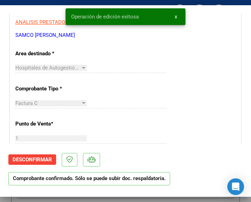
scroll to position [139, 0]
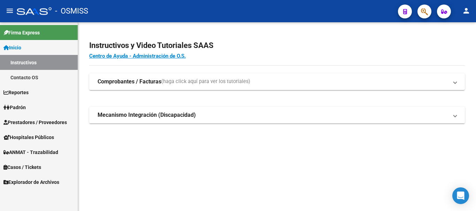
click at [31, 120] on span "Prestadores / Proveedores" at bounding box center [34, 123] width 63 height 8
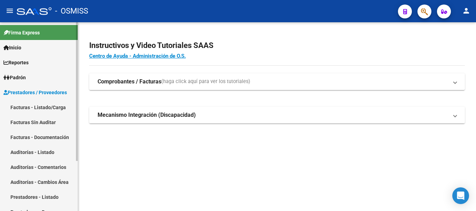
click at [34, 105] on link "Facturas - Listado/Carga" at bounding box center [39, 107] width 78 height 15
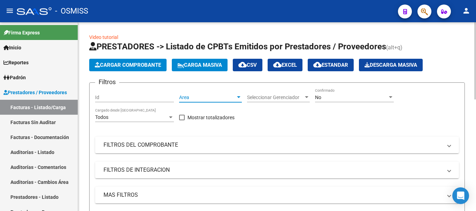
click at [237, 97] on div at bounding box center [238, 97] width 3 height 2
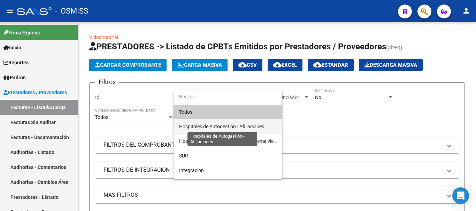
click at [223, 128] on span "Hospitales de Autogestión - Afiliaciones" at bounding box center [221, 127] width 85 height 6
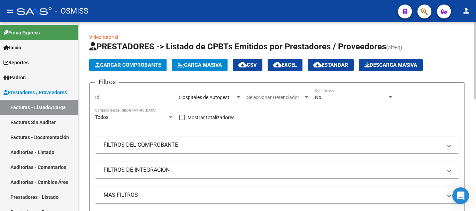
click at [250, 94] on div "No Confirmado" at bounding box center [354, 95] width 79 height 14
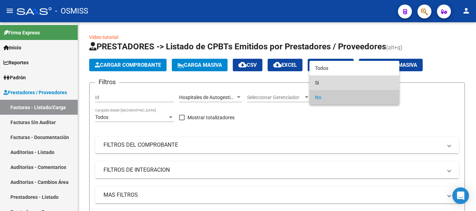
click at [250, 81] on span "Si" at bounding box center [354, 83] width 79 height 15
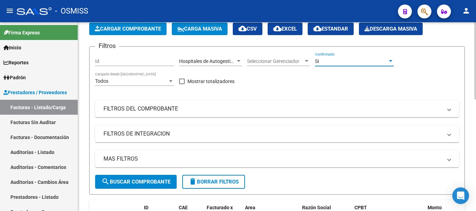
scroll to position [104, 0]
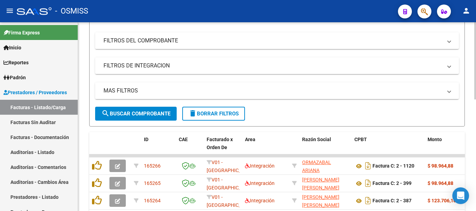
click at [250, 90] on span "MAS FILTROS" at bounding box center [275, 91] width 344 height 8
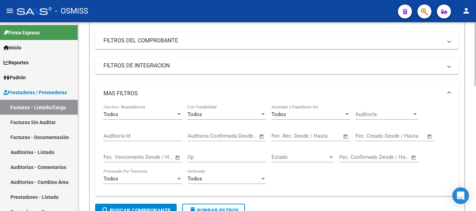
click at [250, 134] on span "Open calendar" at bounding box center [429, 136] width 17 height 17
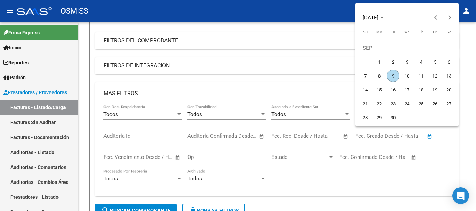
click at [250, 77] on span "9" at bounding box center [392, 76] width 13 height 13
type input "09/09/2025"
click at [250, 77] on span "9" at bounding box center [392, 76] width 13 height 13
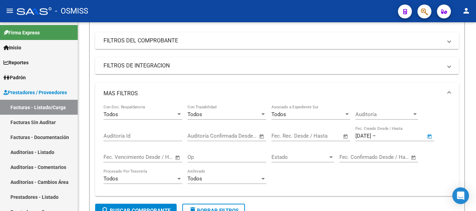
type input "09/09/2025"
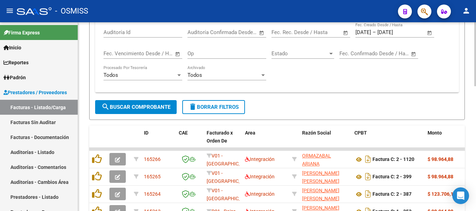
scroll to position [209, 0]
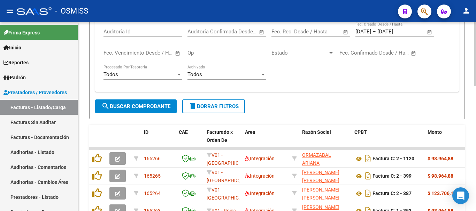
click at [139, 107] on span "search Buscar Comprobante" at bounding box center [135, 106] width 69 height 6
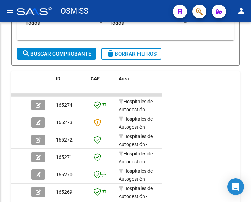
scroll to position [266, 0]
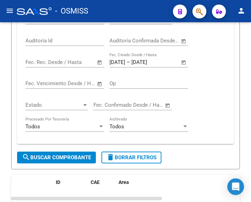
click at [12, 13] on mat-icon "menu" at bounding box center [10, 11] width 8 height 8
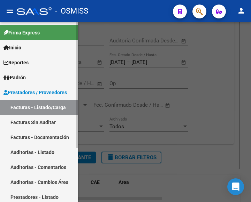
click at [29, 89] on span "Prestadores / Proveedores" at bounding box center [34, 93] width 63 height 8
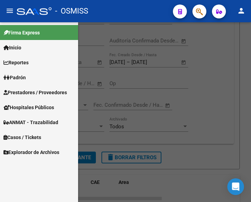
click at [182, 104] on div at bounding box center [125, 112] width 251 height 180
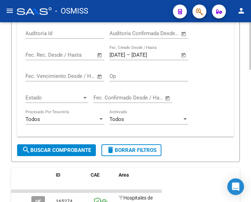
scroll to position [184, 0]
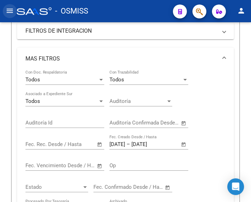
click at [11, 11] on mat-icon "menu" at bounding box center [10, 11] width 8 height 8
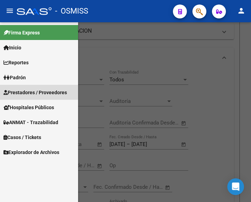
click at [32, 87] on link "Prestadores / Proveedores" at bounding box center [39, 92] width 78 height 15
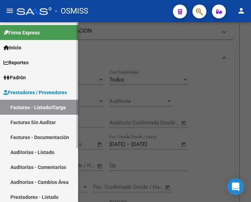
click at [40, 102] on link "Facturas - Listado/Carga" at bounding box center [39, 107] width 78 height 15
